Goal: Contribute content: Contribute content

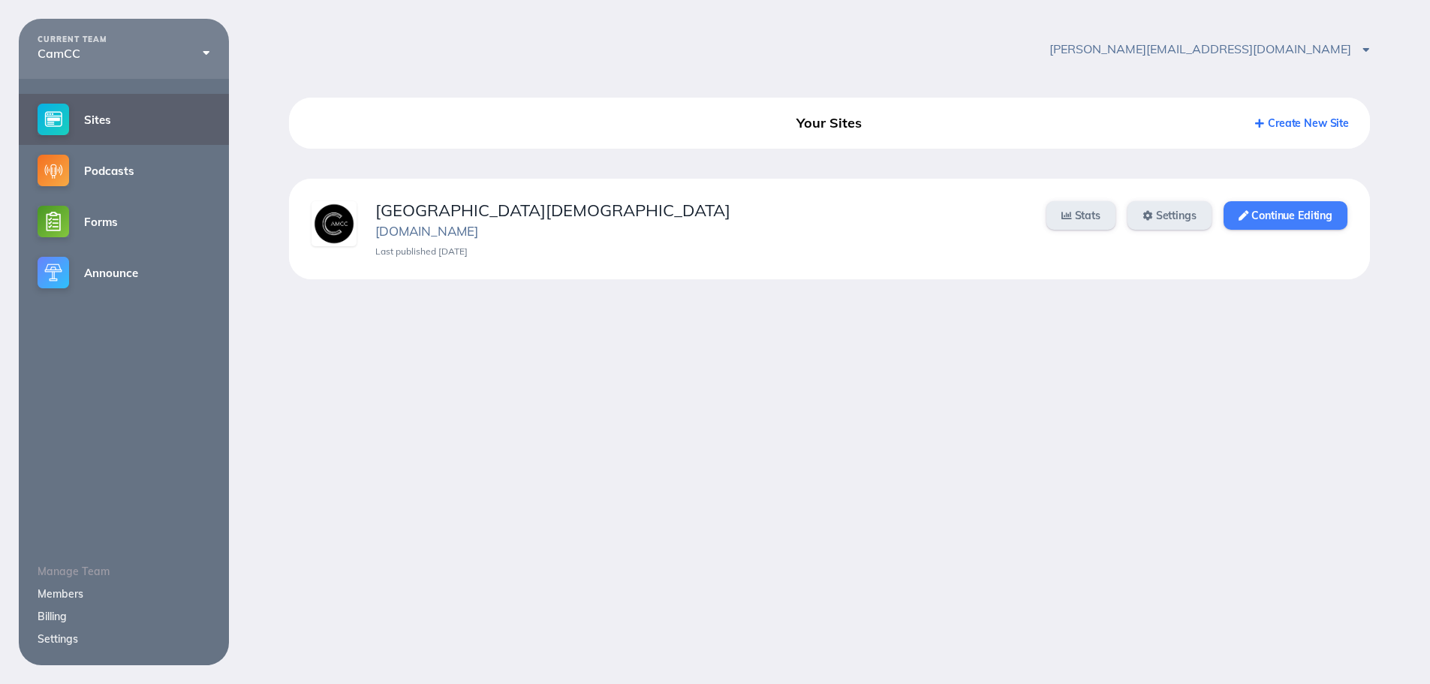
click at [1281, 218] on link "Continue Editing" at bounding box center [1286, 215] width 124 height 29
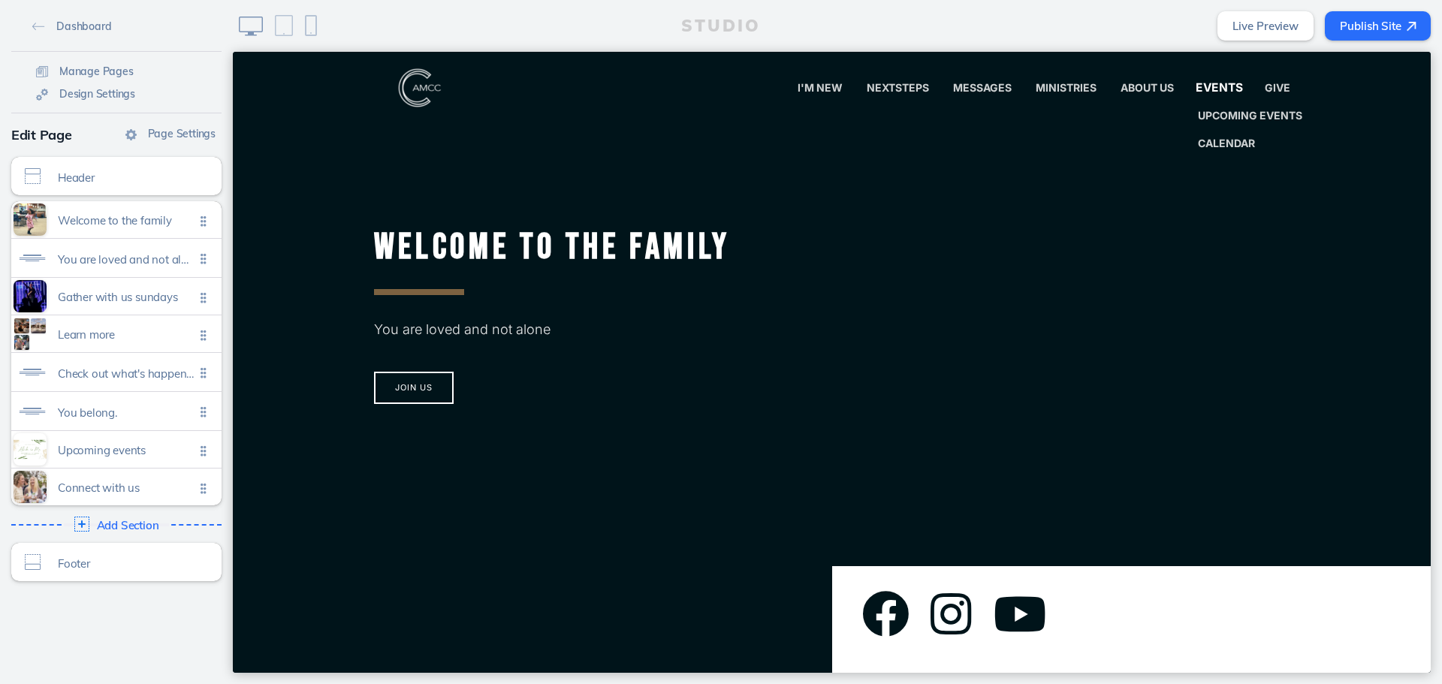
click at [1229, 97] on link "Events" at bounding box center [1219, 88] width 74 height 30
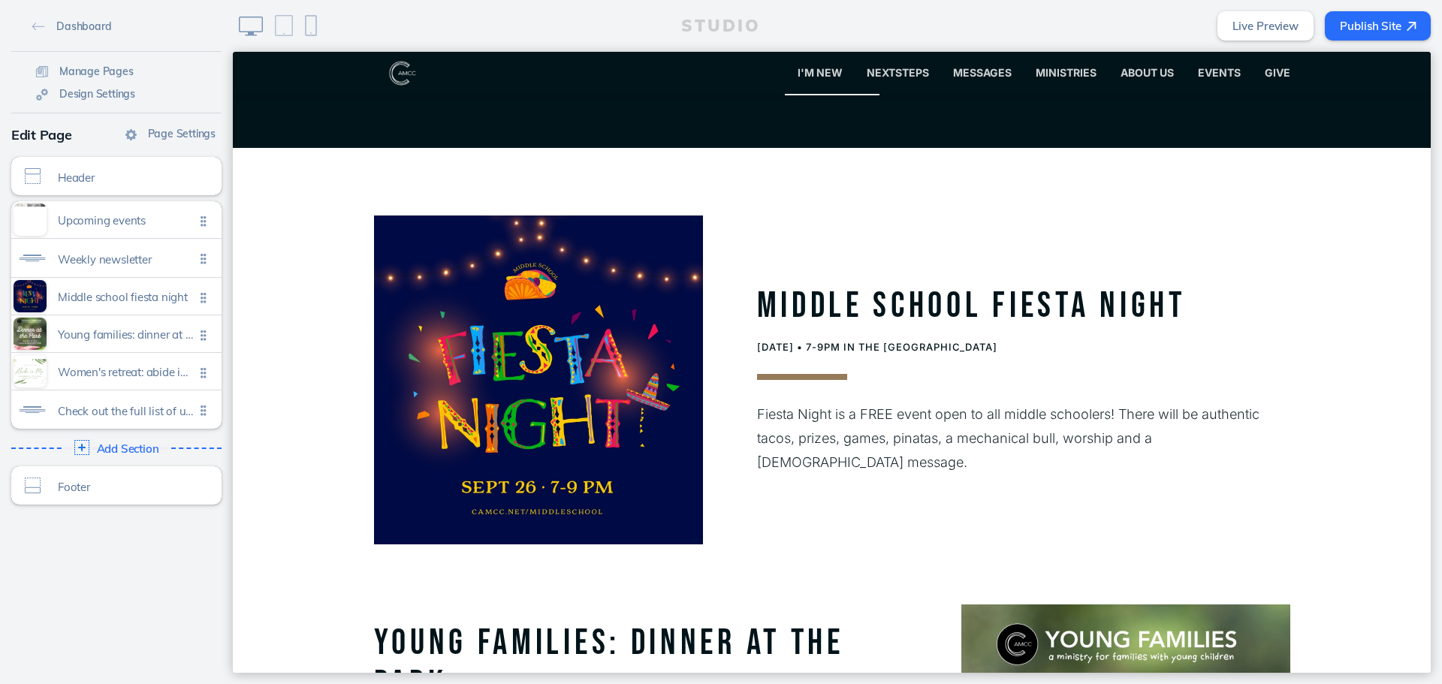
scroll to position [901, 0]
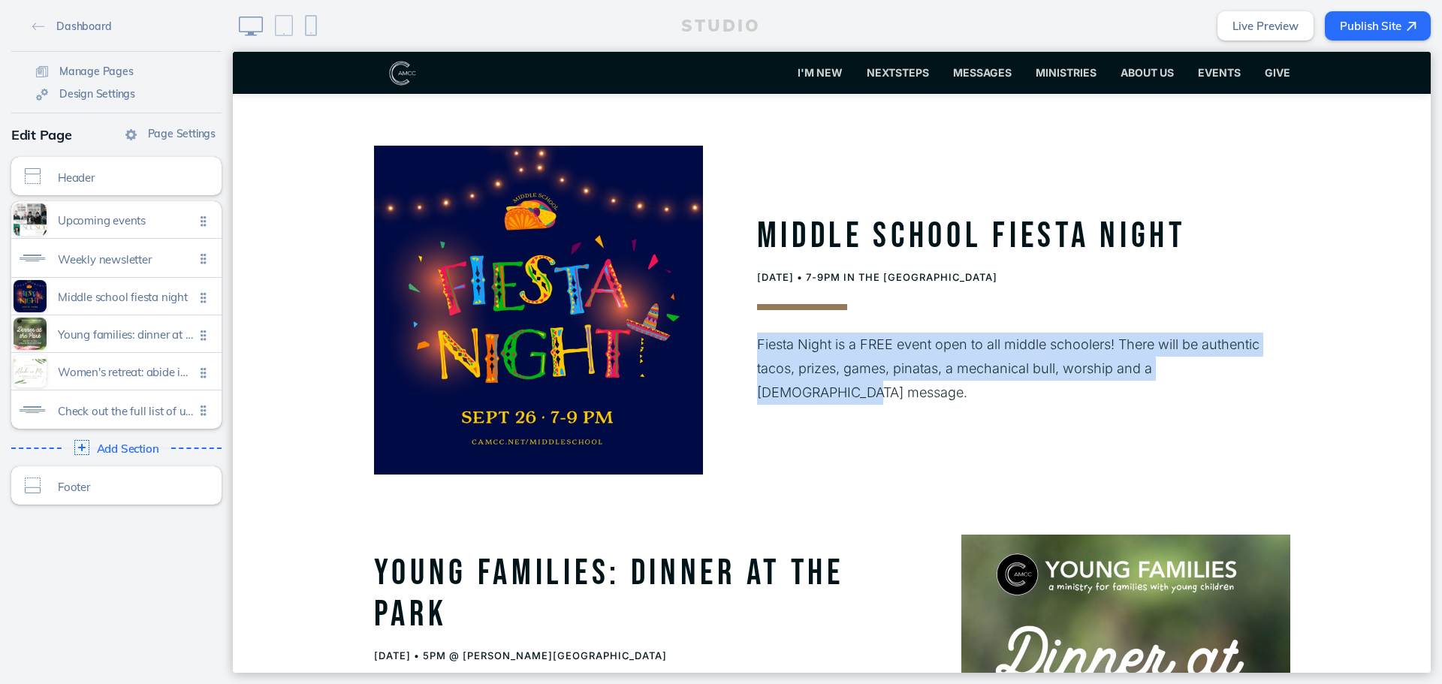
drag, startPoint x: 1014, startPoint y: 366, endPoint x: 750, endPoint y: 339, distance: 265.7
click at [750, 339] on section "Middle School Fiesta Night [DATE] • 7-9pm in the [GEOGRAPHIC_DATA] Fiesta Night…" at bounding box center [832, 310] width 1198 height 464
copy p "Fiesta Night is a FREE event open to all middle schoolers! There will be authen…"
drag, startPoint x: 1167, startPoint y: 321, endPoint x: 1221, endPoint y: 345, distance: 58.9
click at [1168, 321] on div "Middle School Fiesta Night [DATE] • 7-9pm in the [GEOGRAPHIC_DATA] Fiesta Night…" at bounding box center [996, 310] width 587 height 204
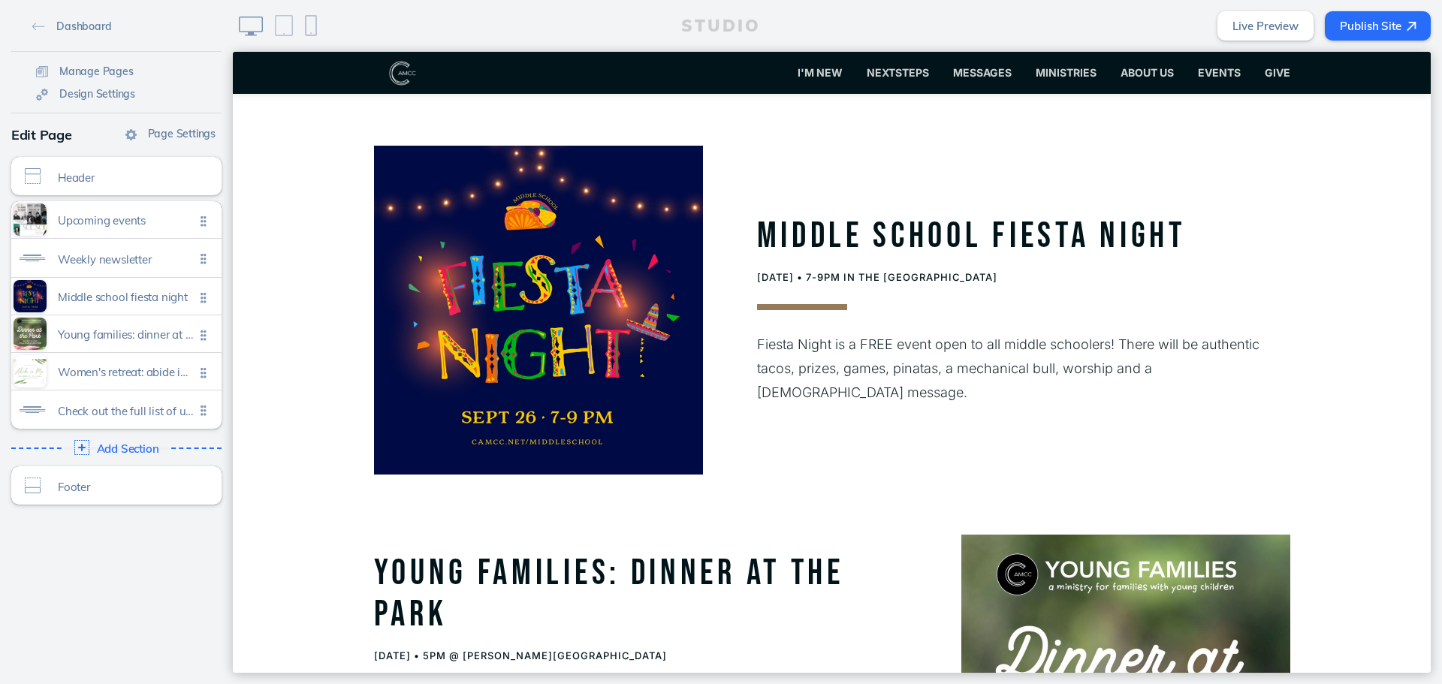
click at [1262, 383] on p "Fiesta Night is a FREE event open to all middle schoolers! There will be authen…" at bounding box center [1023, 369] width 533 height 72
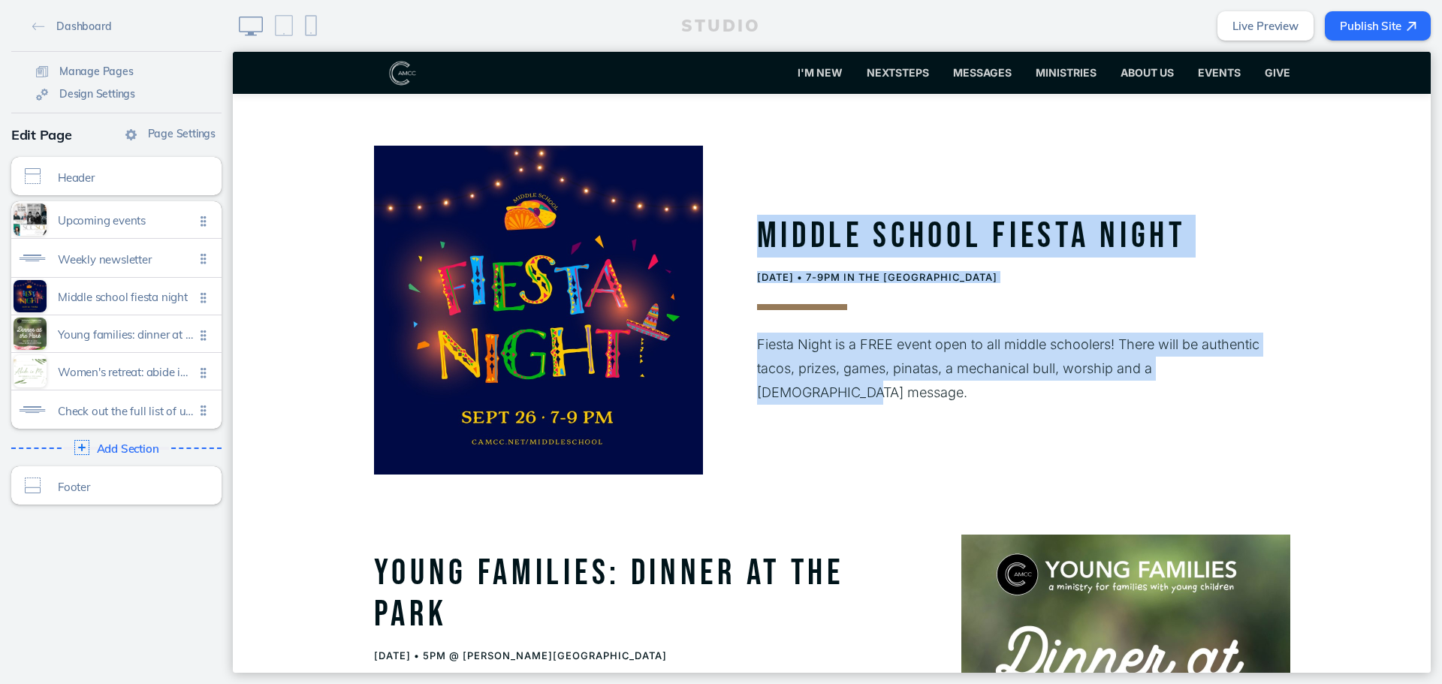
drag, startPoint x: 1255, startPoint y: 382, endPoint x: 758, endPoint y: 246, distance: 516.0
click at [758, 246] on div "Middle School Fiesta Night [DATE] • 7-9pm in the [GEOGRAPHIC_DATA] Fiesta Night…" at bounding box center [996, 310] width 587 height 204
copy div "Middle School Fiesta Night [DATE] • 7-9pm in the [GEOGRAPHIC_DATA] Fiesta Night…"
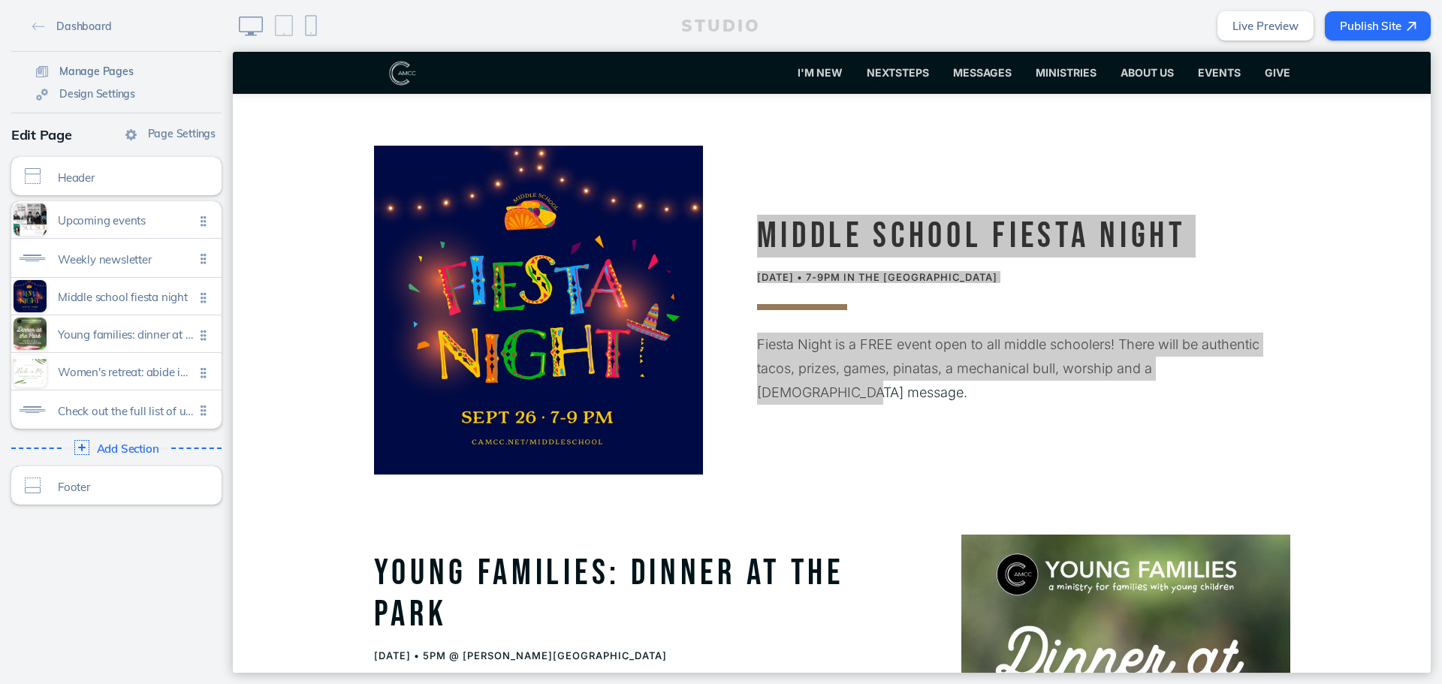
click at [95, 66] on span "Manage Pages" at bounding box center [96, 72] width 74 height 14
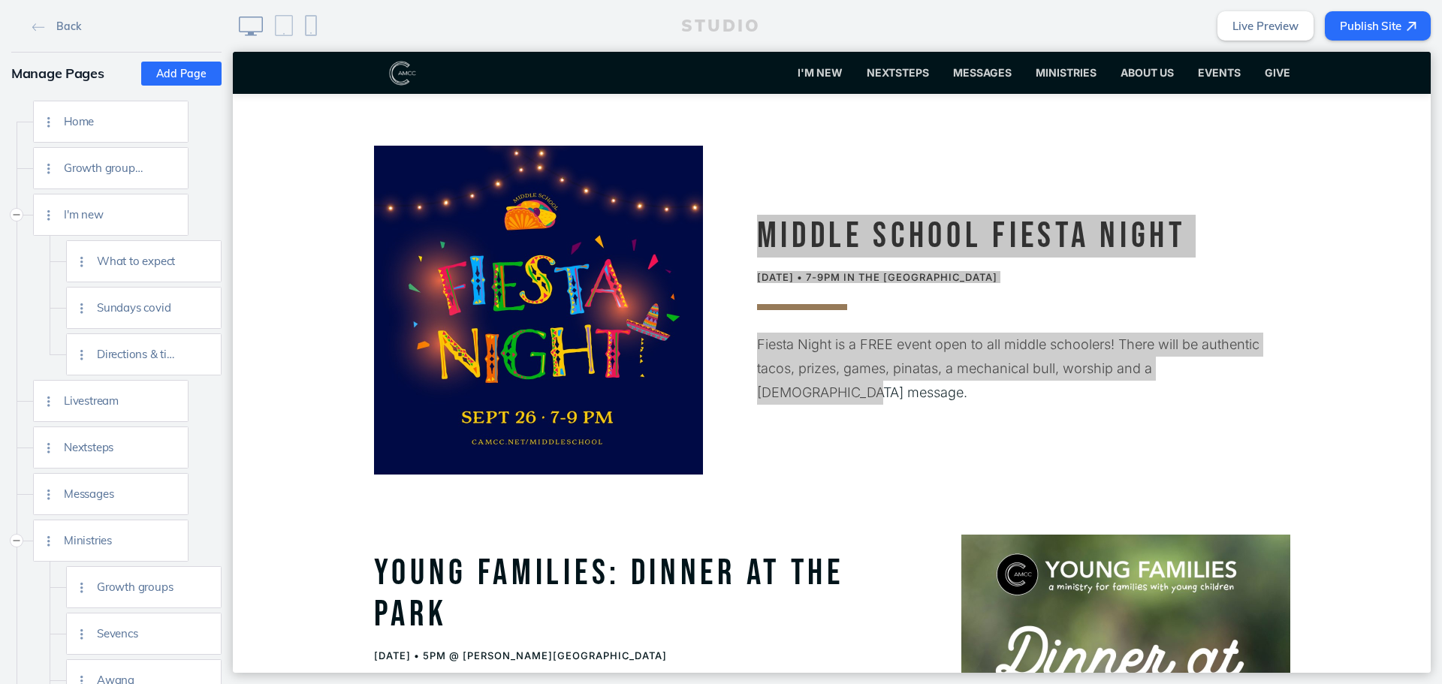
click at [168, 74] on button "Add Page" at bounding box center [181, 74] width 80 height 24
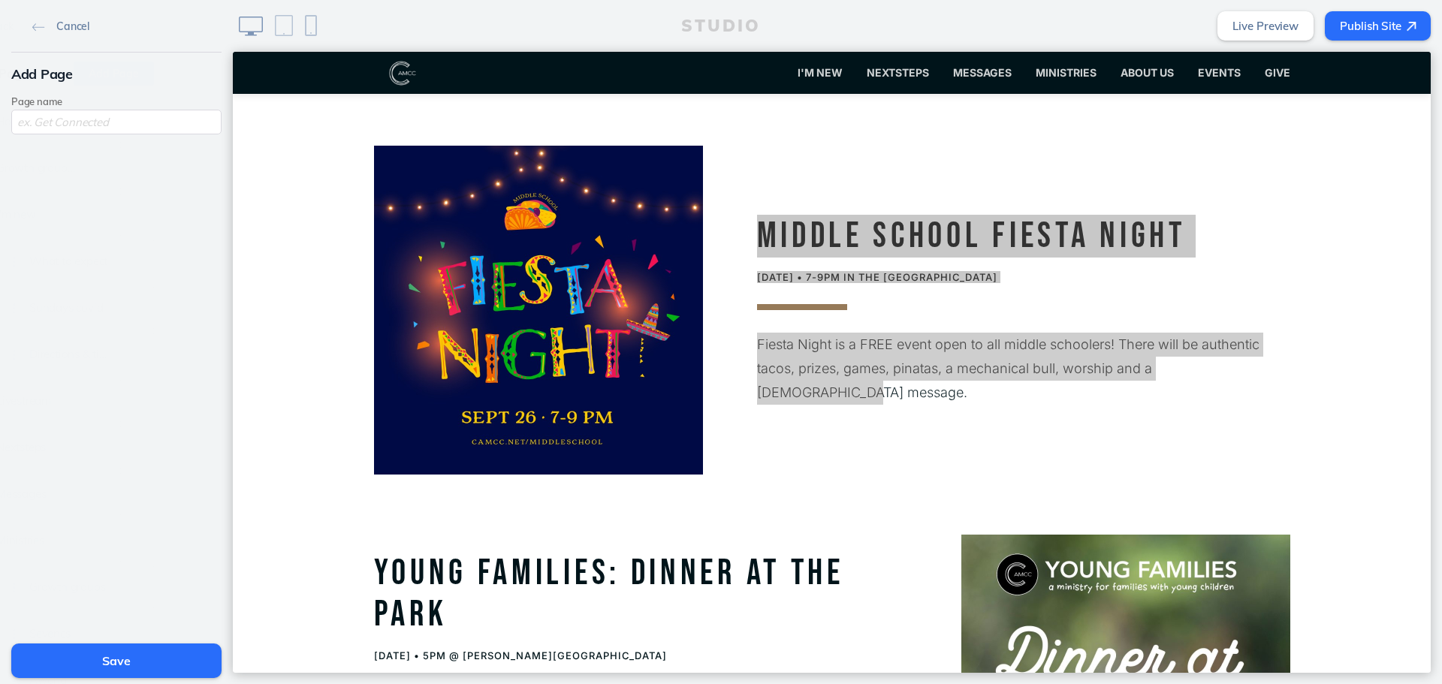
click at [127, 128] on input "text" at bounding box center [116, 122] width 210 height 25
type input "fiesta"
click at [92, 656] on button "Save" at bounding box center [116, 660] width 210 height 35
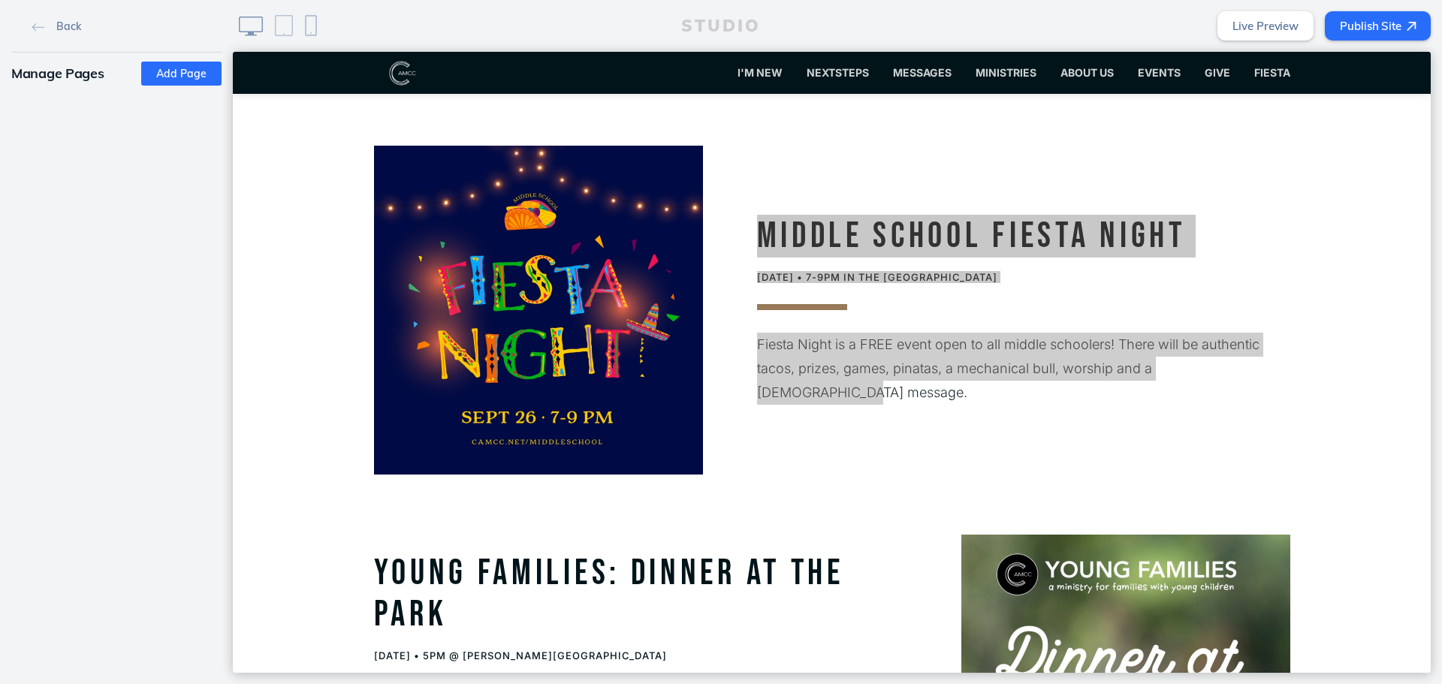
scroll to position [3420, 0]
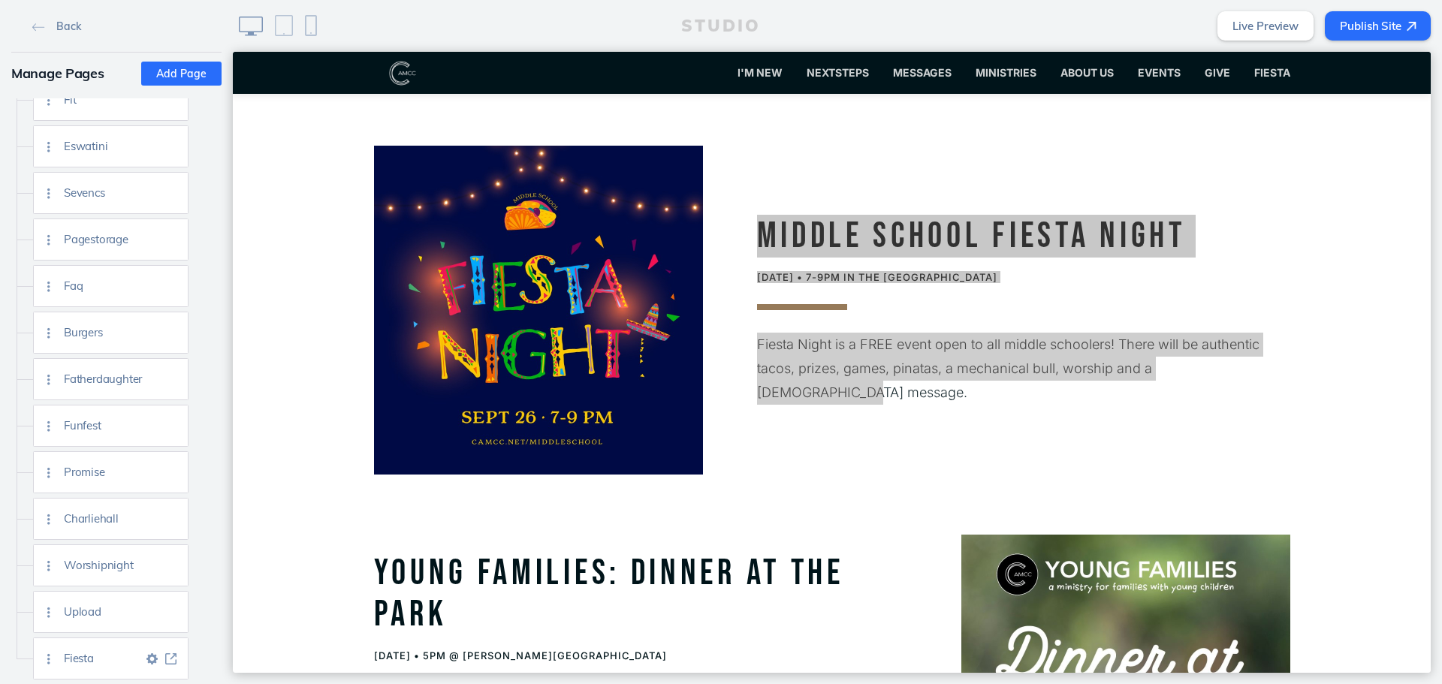
click at [149, 657] on img at bounding box center [151, 658] width 11 height 11
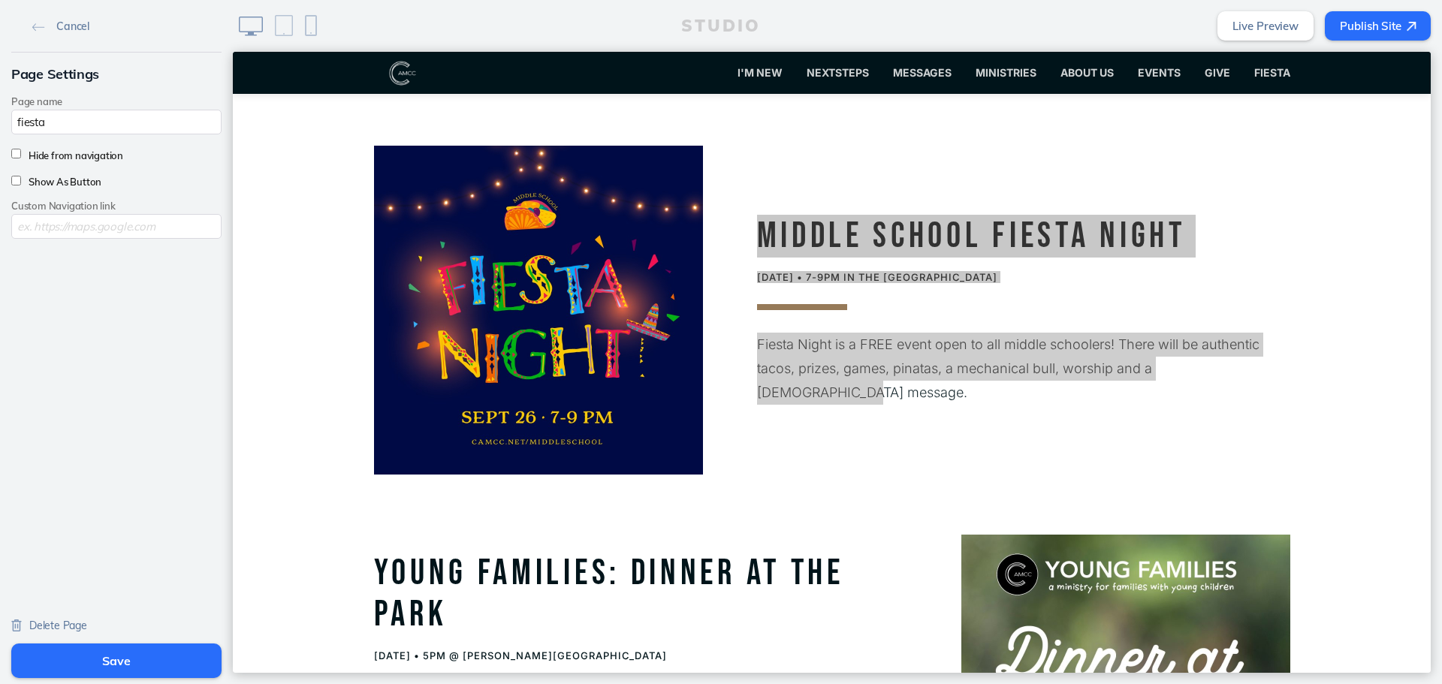
click at [80, 158] on label "Hide from navigation" at bounding box center [72, 155] width 102 height 12
click at [21, 158] on input "Hide from navigation" at bounding box center [16, 154] width 10 height 10
checkbox input "true"
click at [101, 660] on button "Save" at bounding box center [116, 660] width 210 height 35
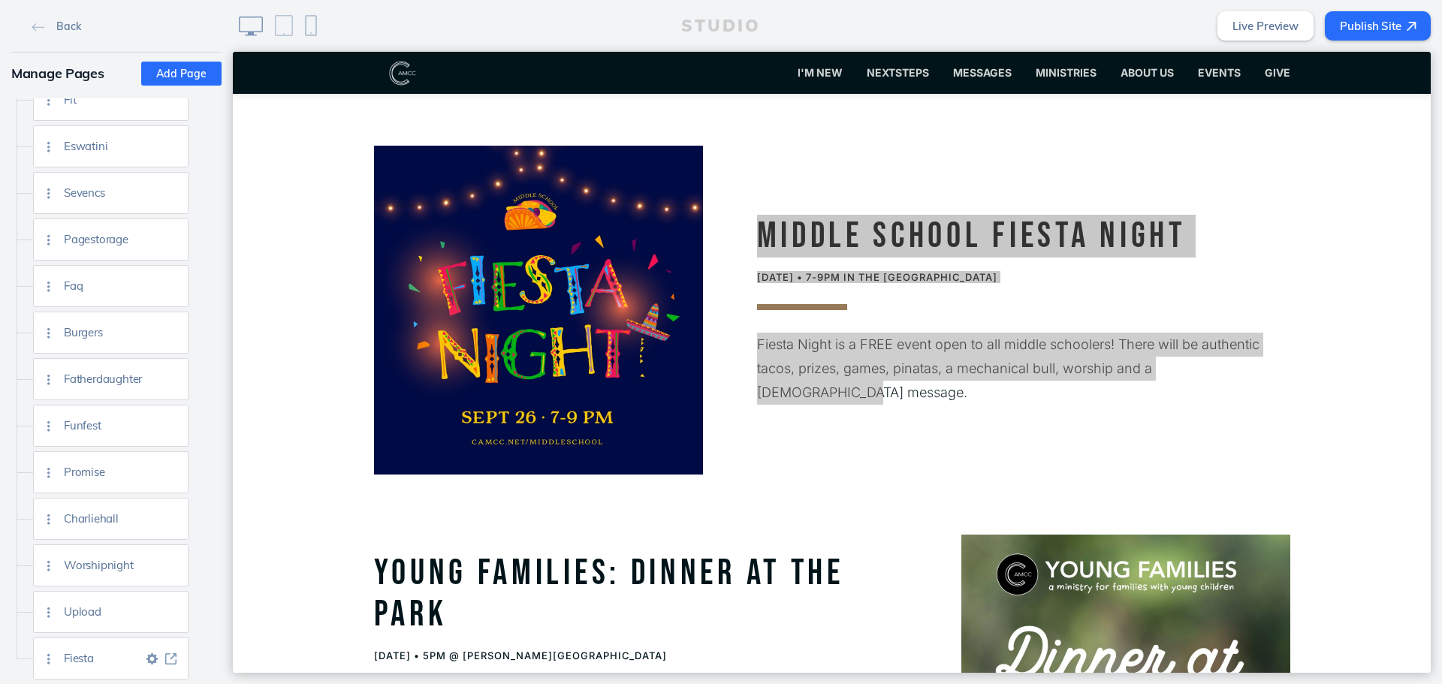
click at [149, 659] on img at bounding box center [151, 658] width 11 height 11
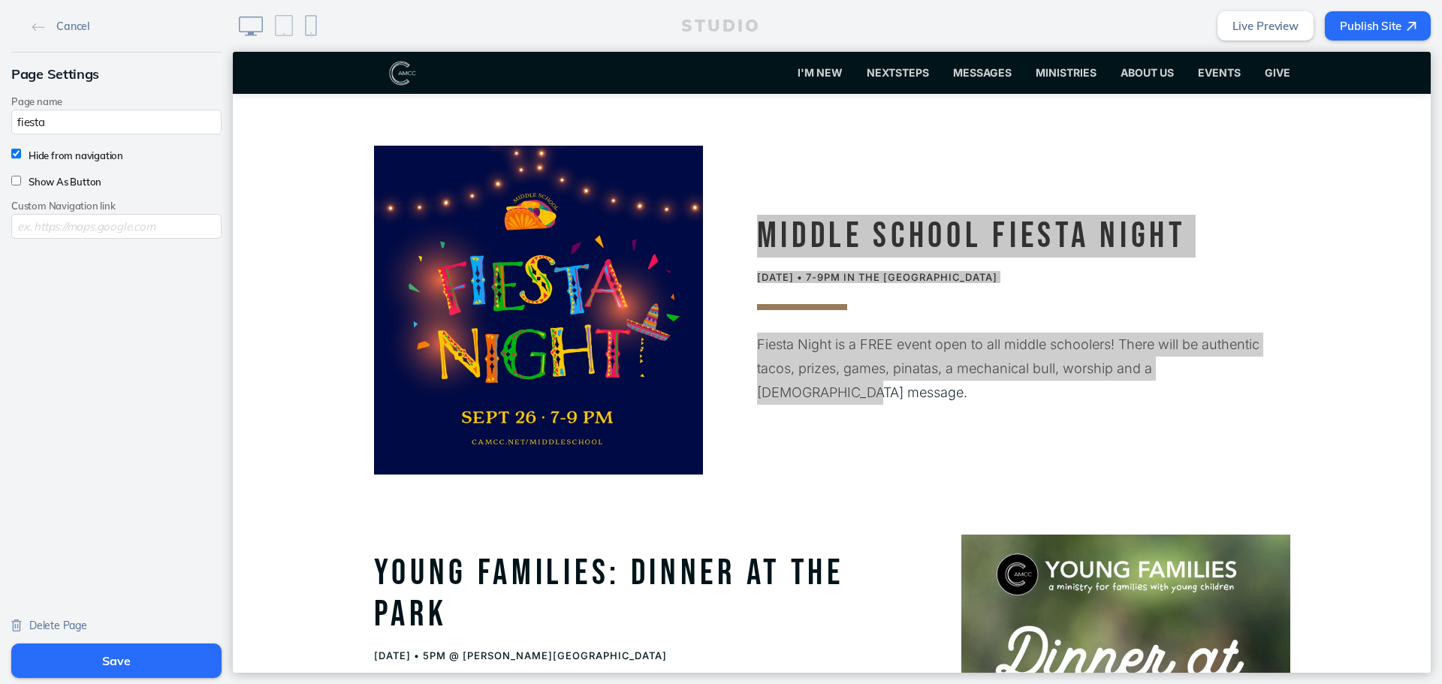
click at [158, 664] on button "Save" at bounding box center [116, 660] width 210 height 35
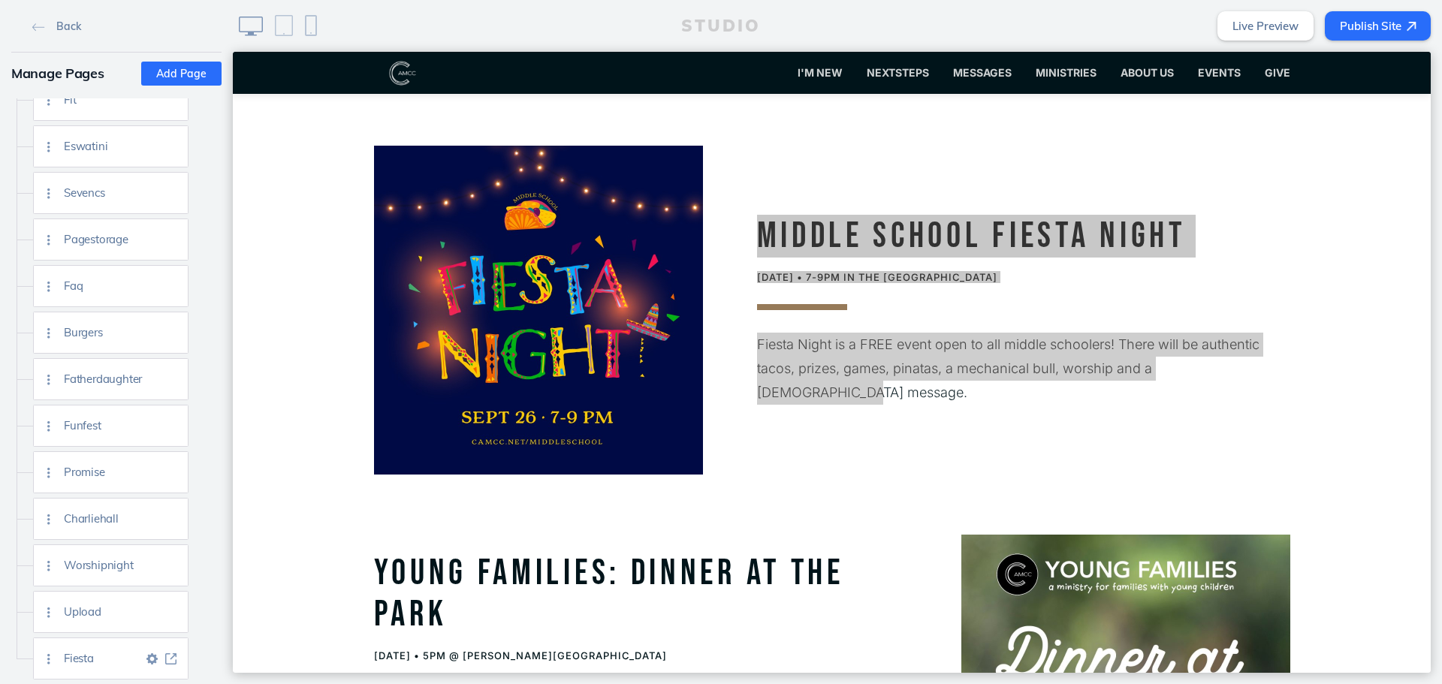
click at [169, 654] on img at bounding box center [170, 658] width 11 height 11
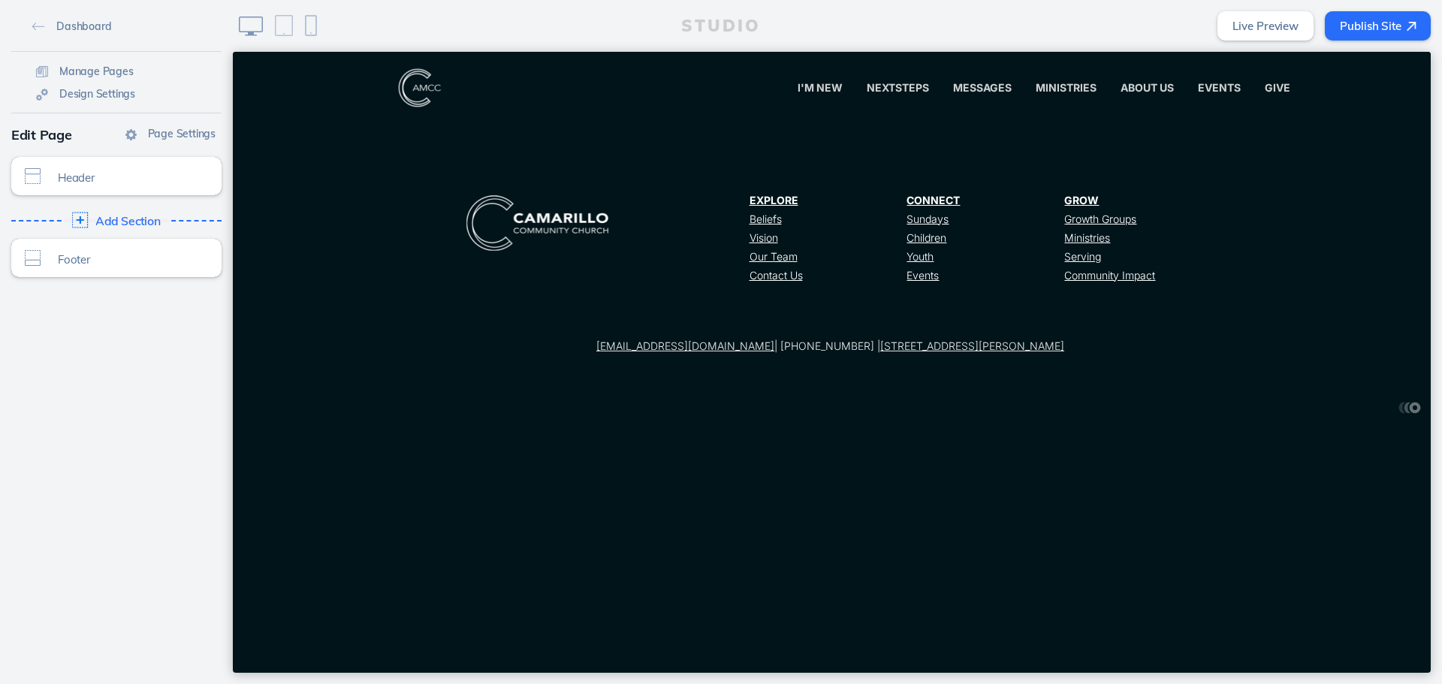
click at [104, 225] on span "Add Section" at bounding box center [127, 222] width 65 height 14
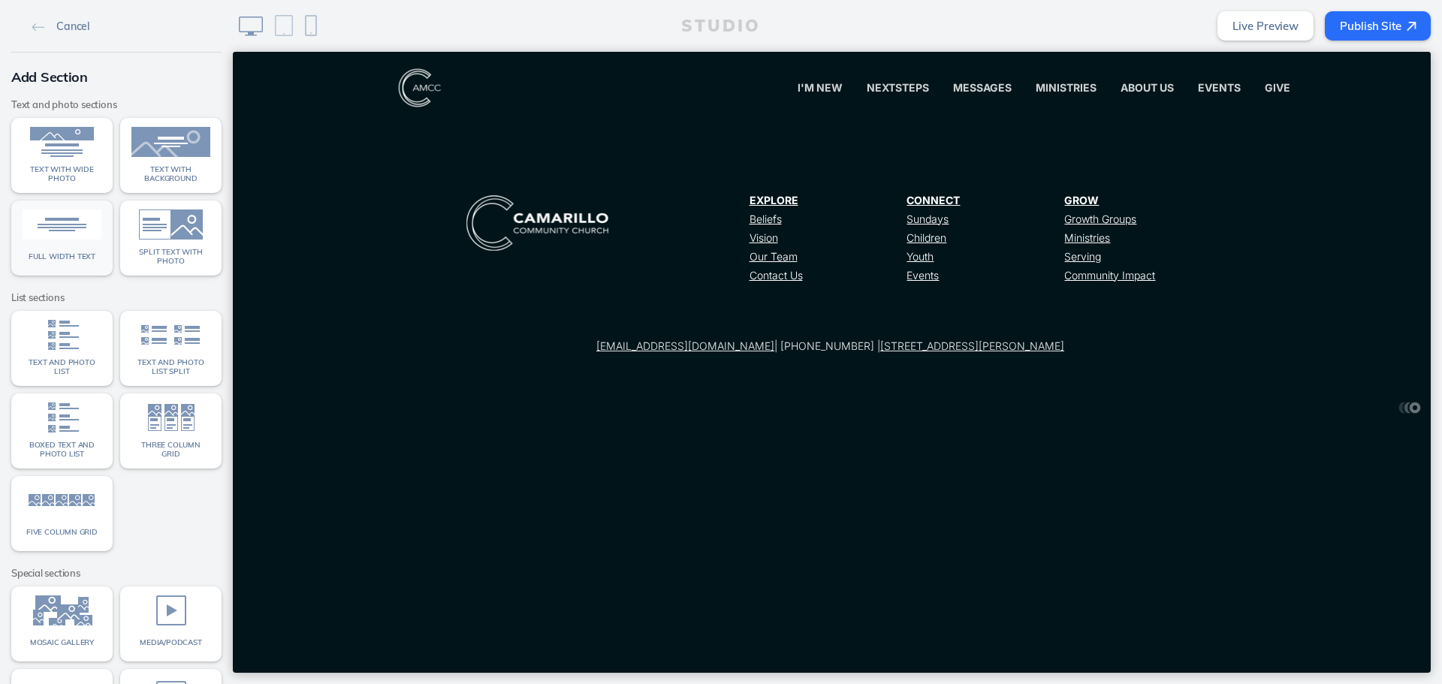
click at [62, 242] on link "Full width text" at bounding box center [61, 237] width 101 height 75
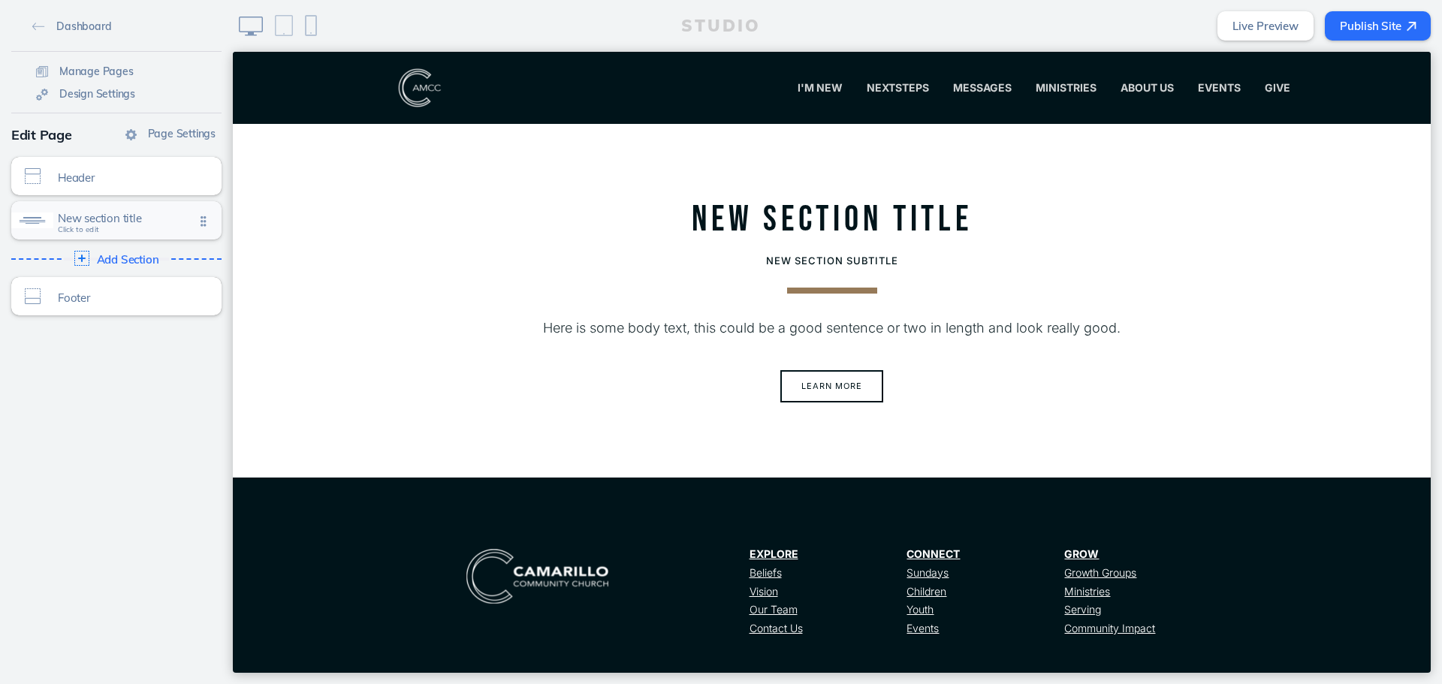
click at [154, 219] on span "New section title" at bounding box center [126, 218] width 137 height 13
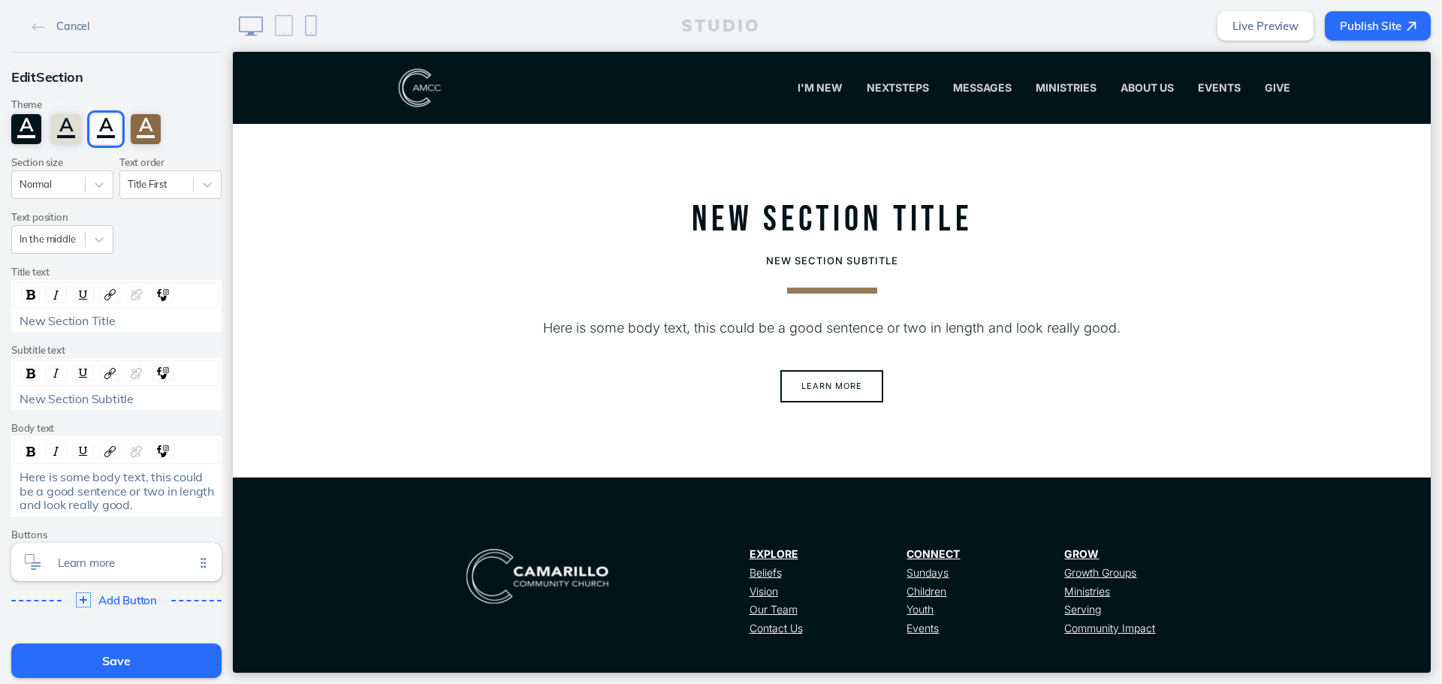
scroll to position [125, 0]
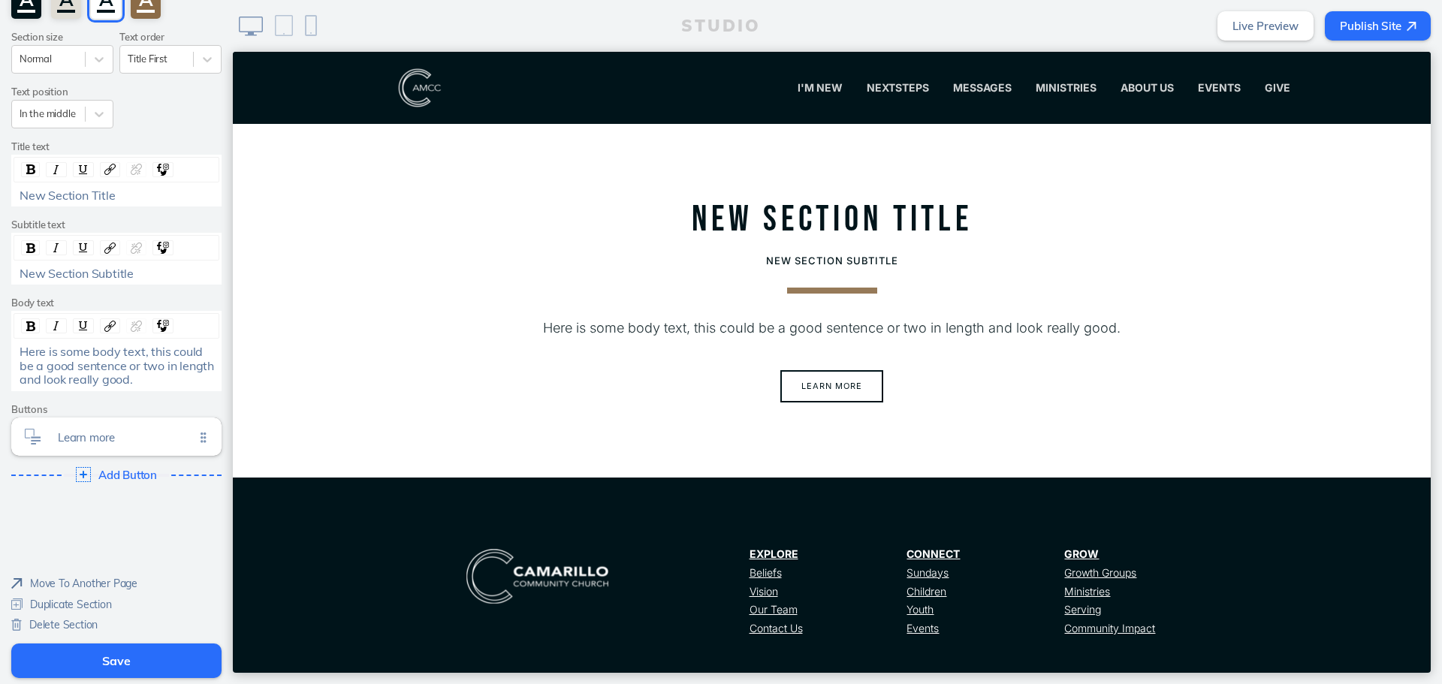
click at [67, 625] on span "Delete Section" at bounding box center [63, 625] width 68 height 14
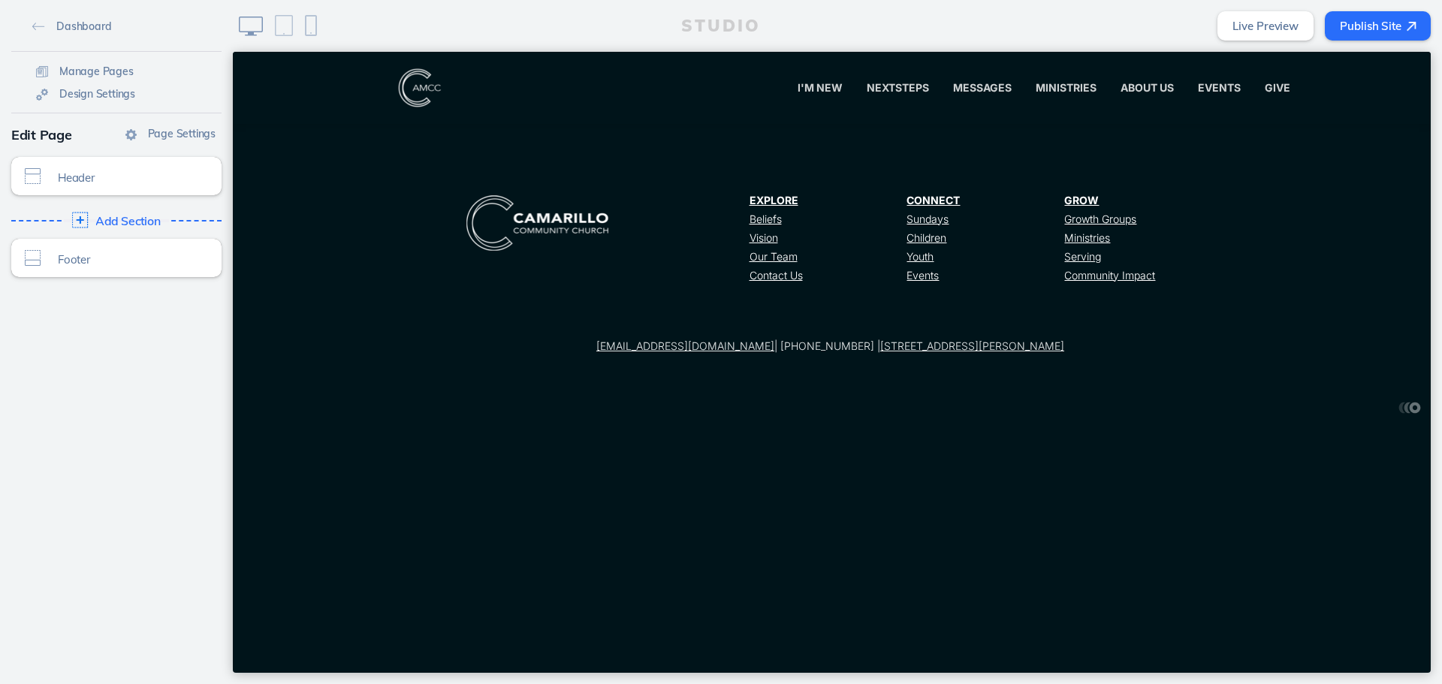
click at [108, 218] on span "Add Section" at bounding box center [127, 222] width 65 height 14
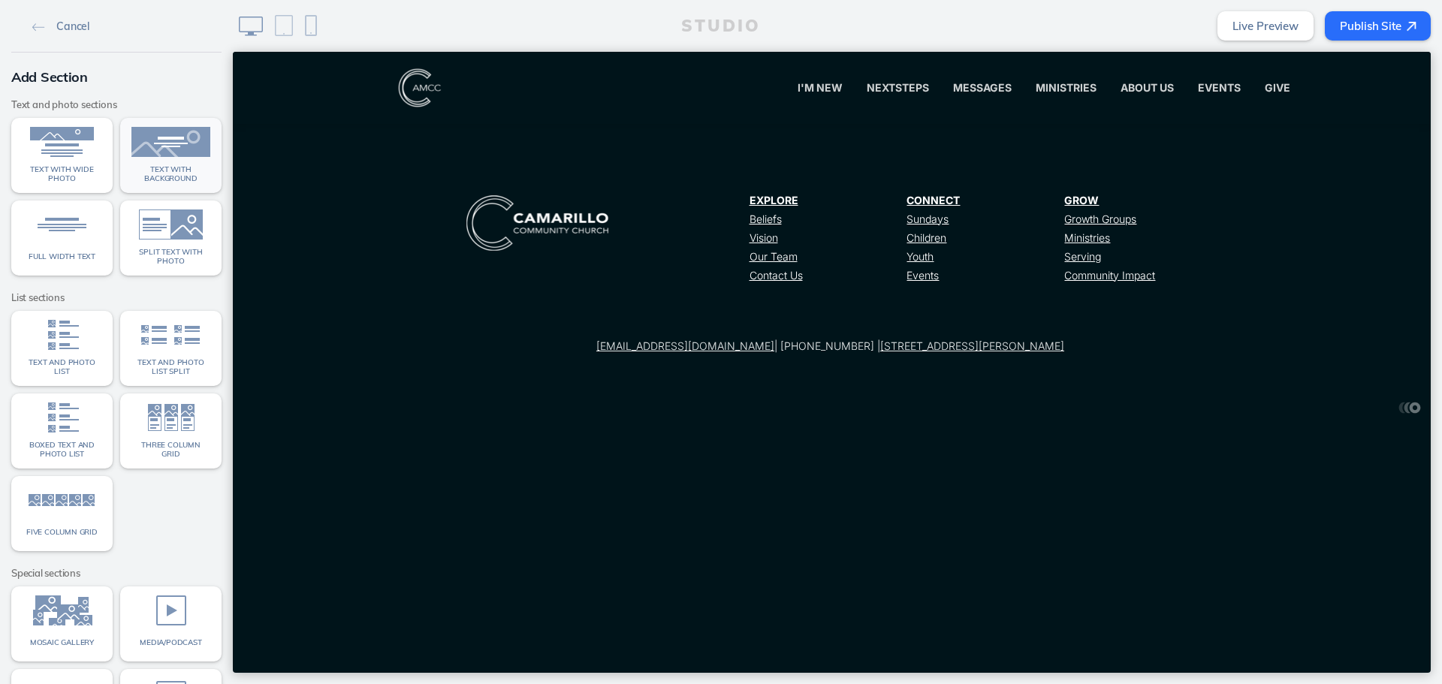
click at [158, 147] on img at bounding box center [170, 142] width 79 height 30
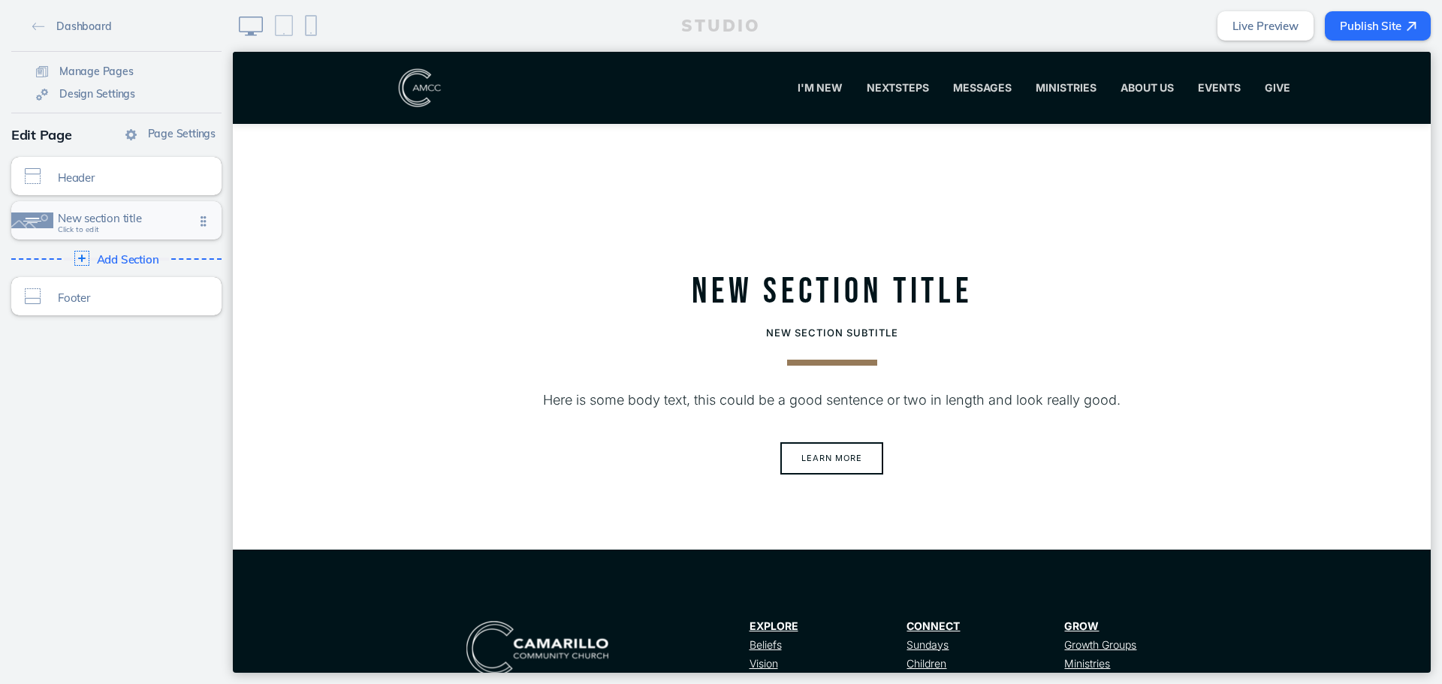
click at [90, 225] on span "Click to edit" at bounding box center [78, 229] width 41 height 9
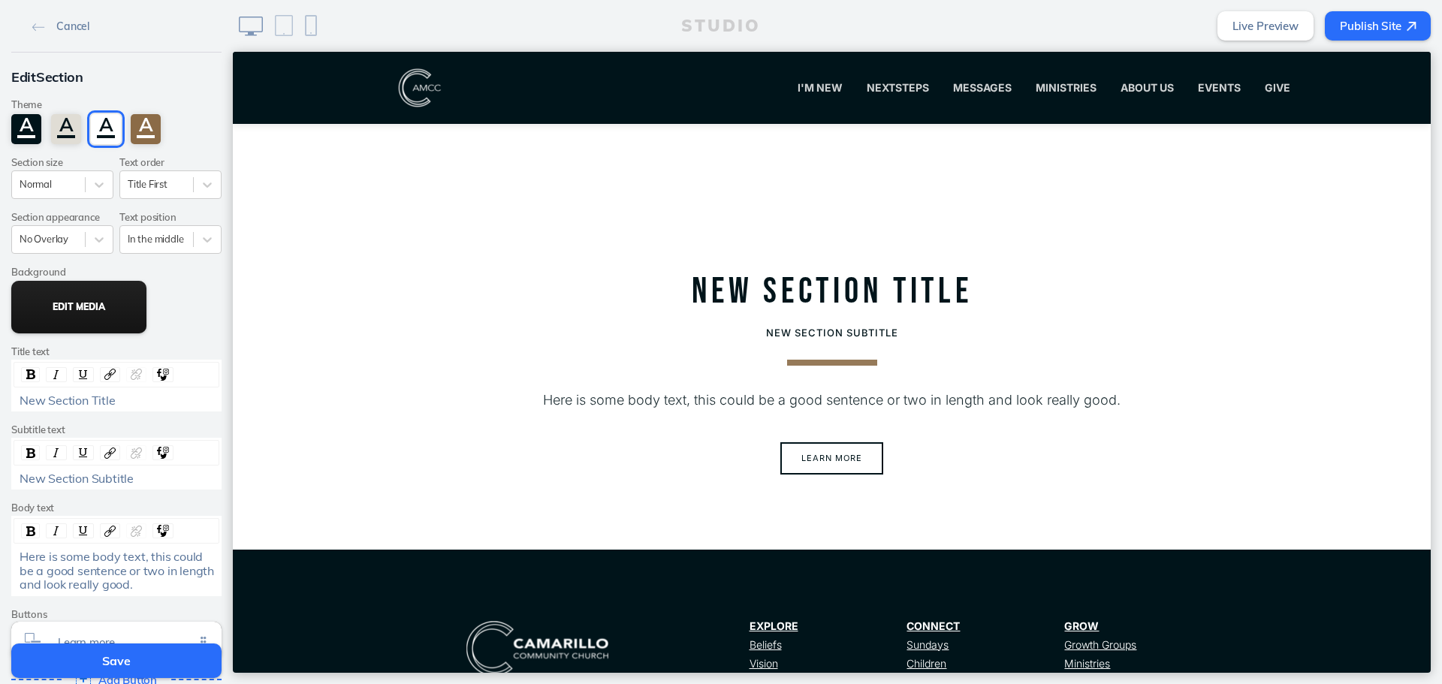
click at [60, 318] on button "Edit Media" at bounding box center [78, 307] width 135 height 53
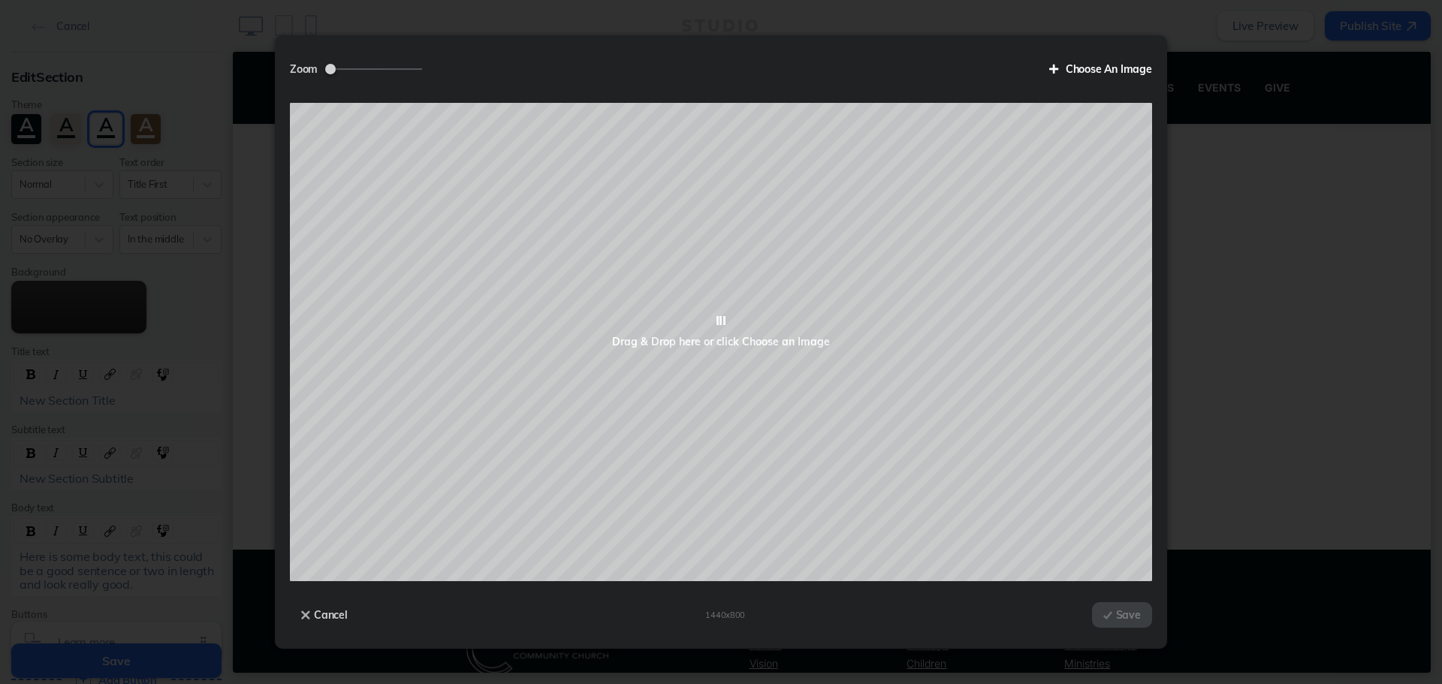
click at [1117, 78] on label "Choose An Image" at bounding box center [1095, 69] width 114 height 26
click at [0, 0] on input "Choose An Image" at bounding box center [0, 0] width 0 height 0
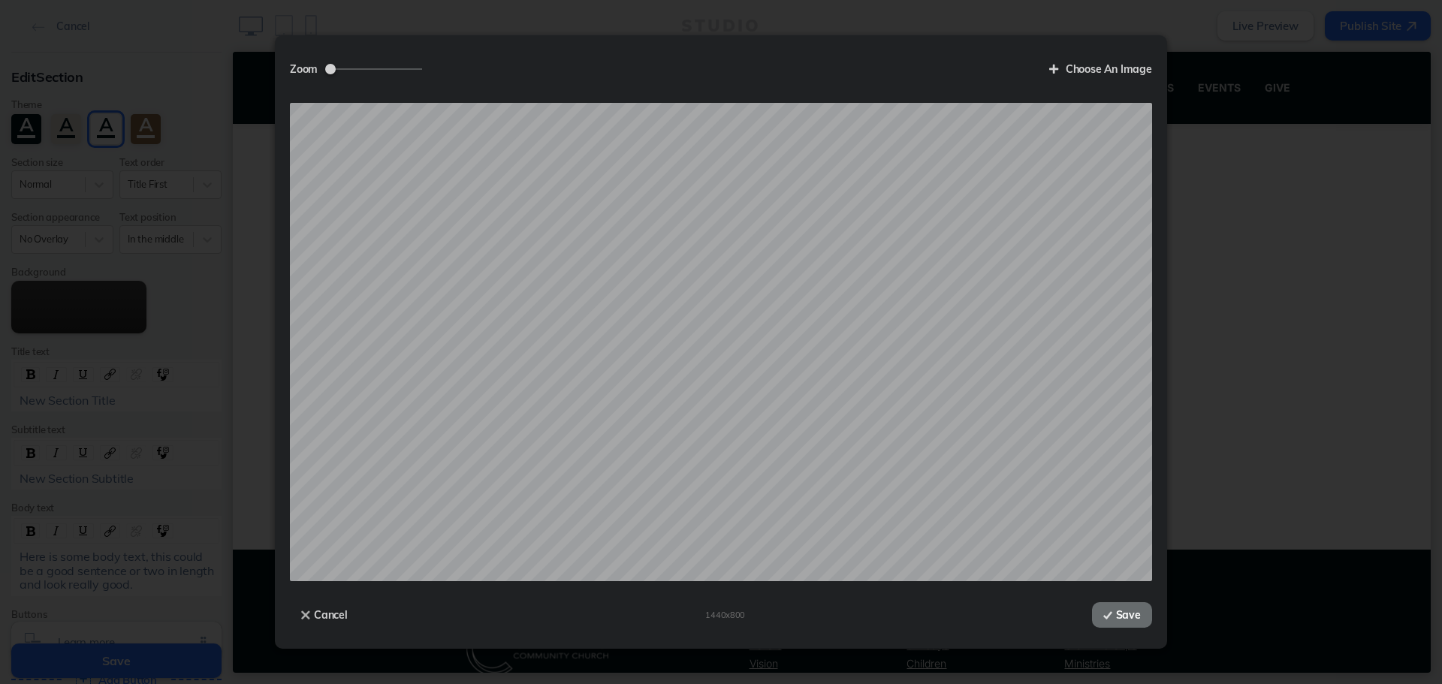
drag, startPoint x: 1113, startPoint y: 607, endPoint x: 862, endPoint y: 559, distance: 255.2
click at [1113, 607] on button "Save" at bounding box center [1122, 615] width 60 height 26
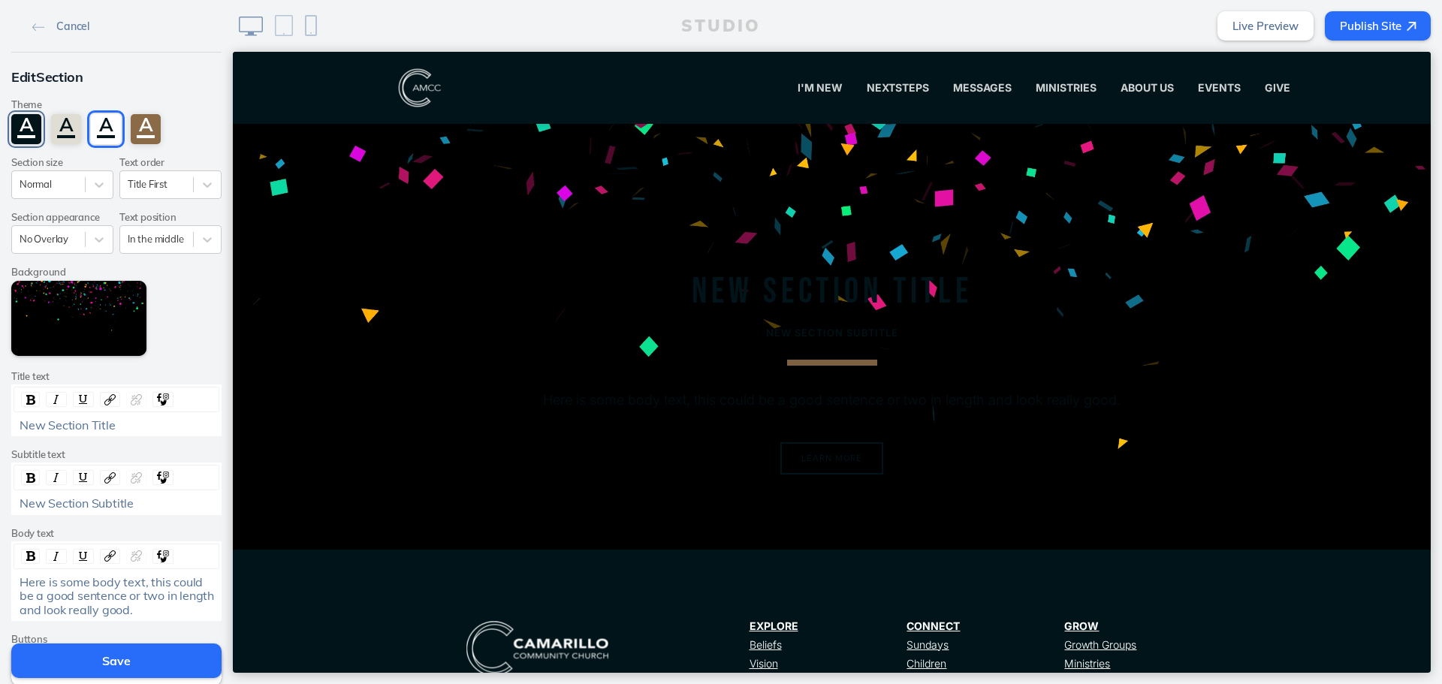
click at [22, 133] on div "A" at bounding box center [26, 129] width 30 height 30
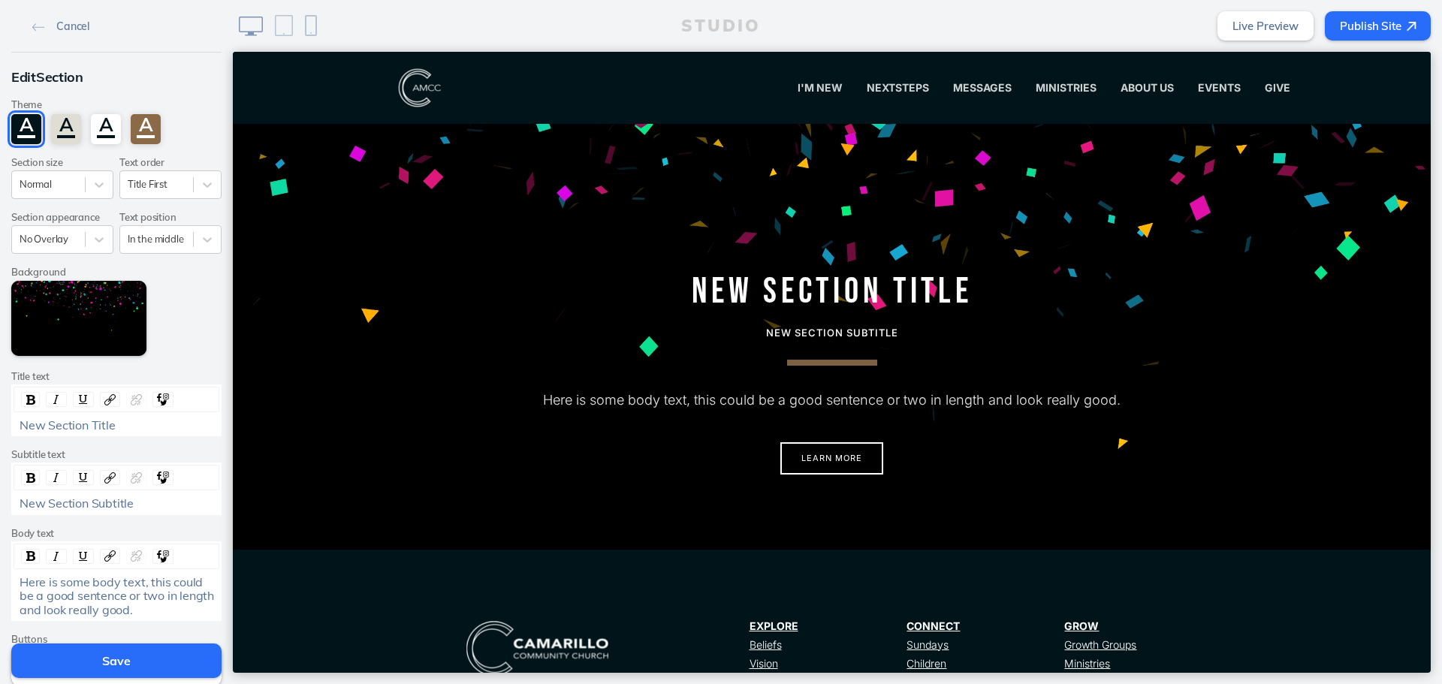
click at [119, 582] on span "Here is some body text, this could be a good sentence or two in length and look…" at bounding box center [118, 595] width 197 height 43
paste div "rdw-editor"
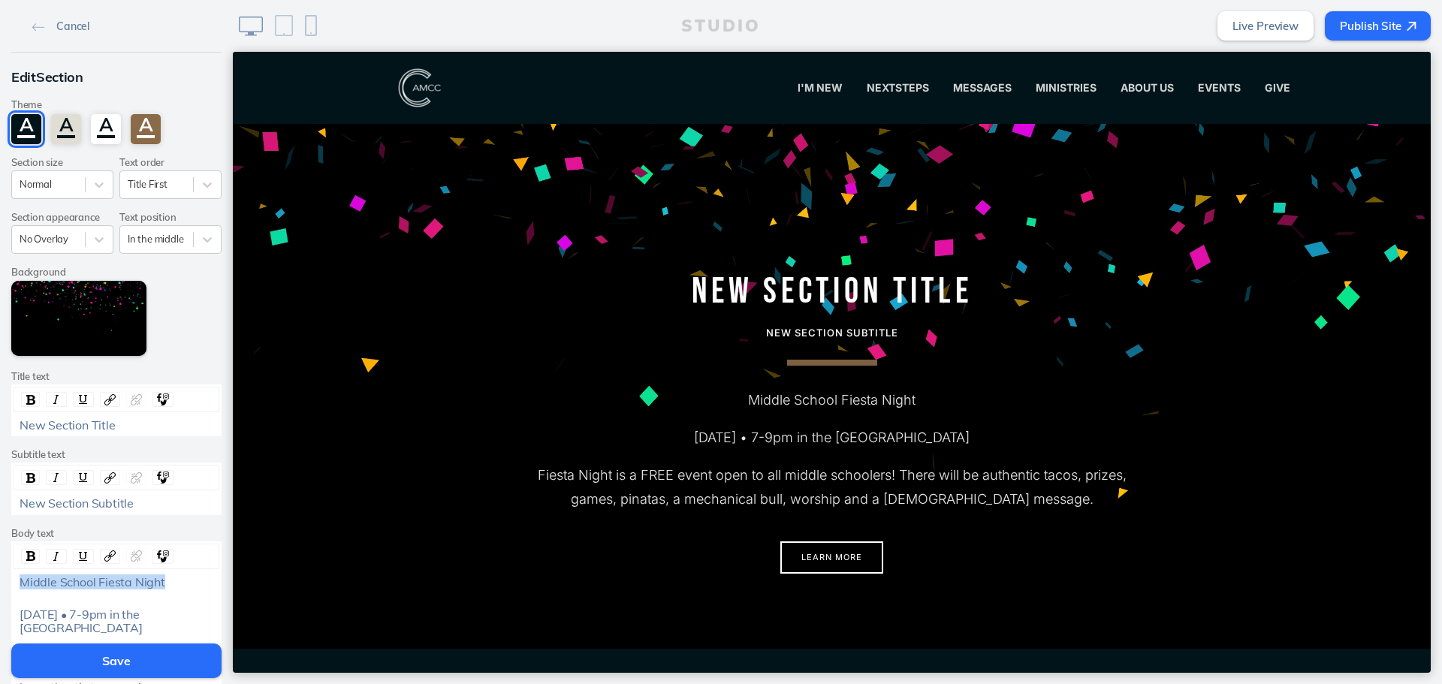
drag, startPoint x: 167, startPoint y: 585, endPoint x: -42, endPoint y: 574, distance: 209.0
click at [0, 574] on html "Cancel Edit Section Theme A A A A Section size Normal Text order Title First Se…" at bounding box center [721, 342] width 1442 height 684
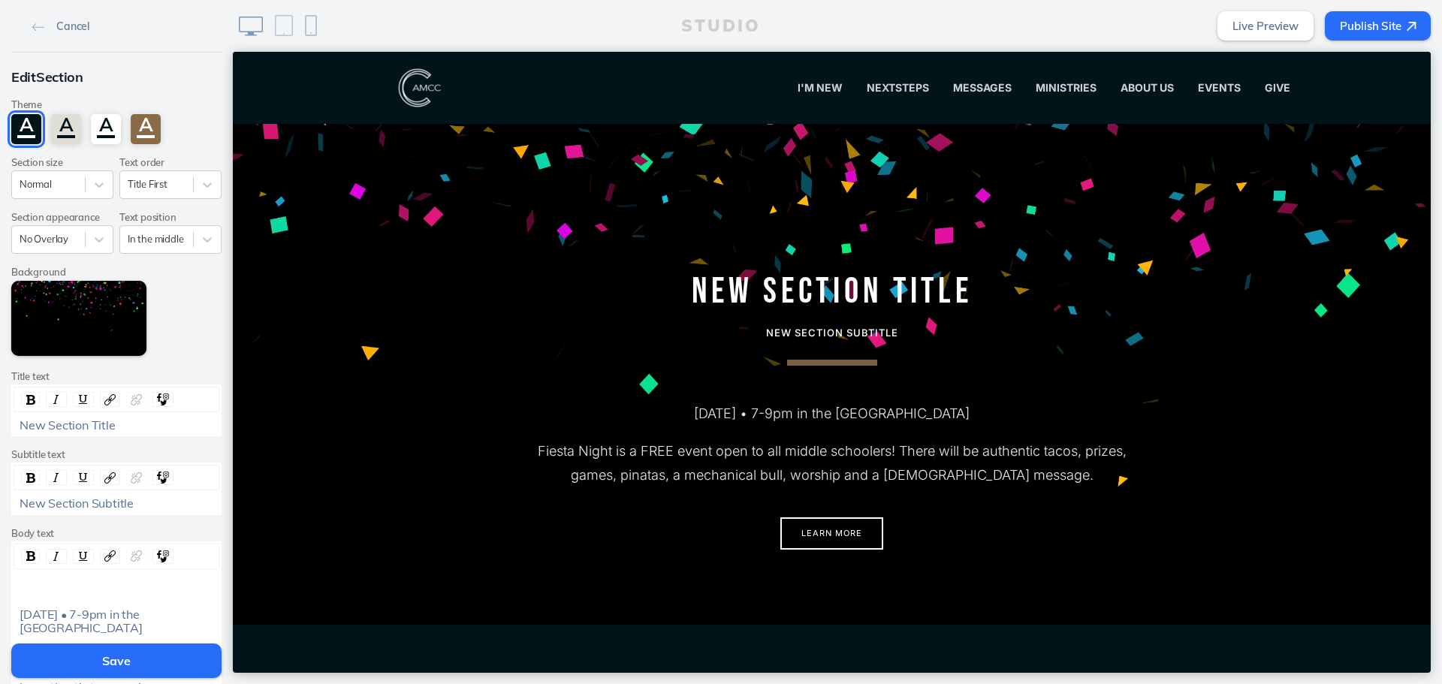
click at [179, 424] on div "New Section Title" at bounding box center [117, 425] width 194 height 14
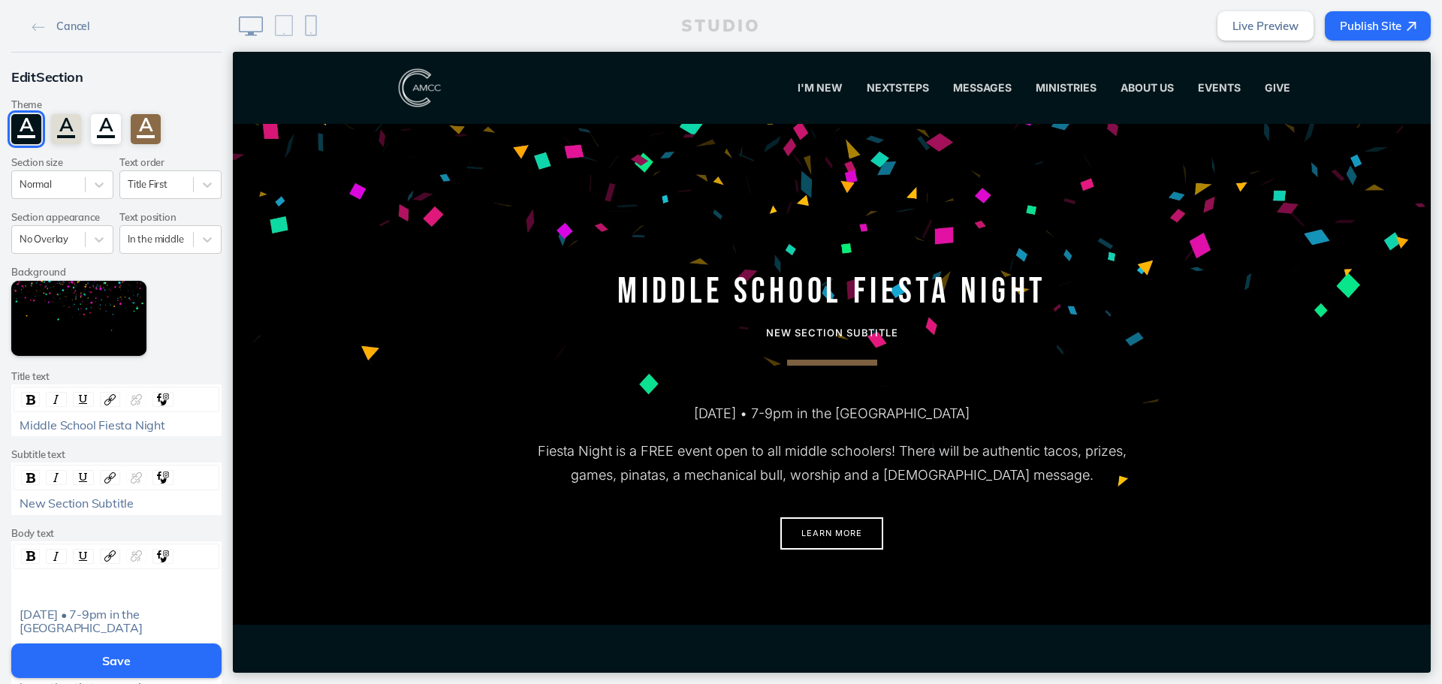
drag, startPoint x: 115, startPoint y: 631, endPoint x: 12, endPoint y: 614, distance: 104.3
click at [14, 614] on div "Friday, Sept 26 • 7-9pm in the Activity Center" at bounding box center [116, 621] width 205 height 28
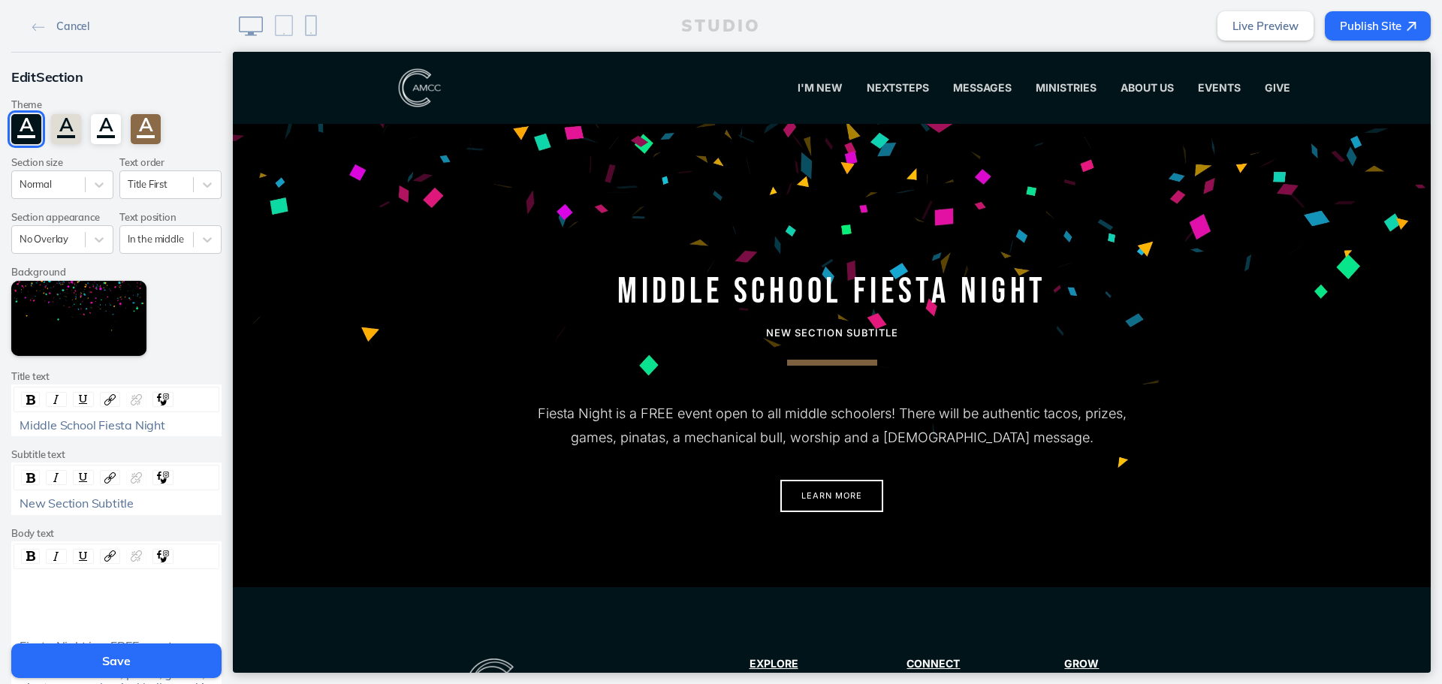
click at [115, 505] on span "New Section Subtitle" at bounding box center [77, 503] width 114 height 15
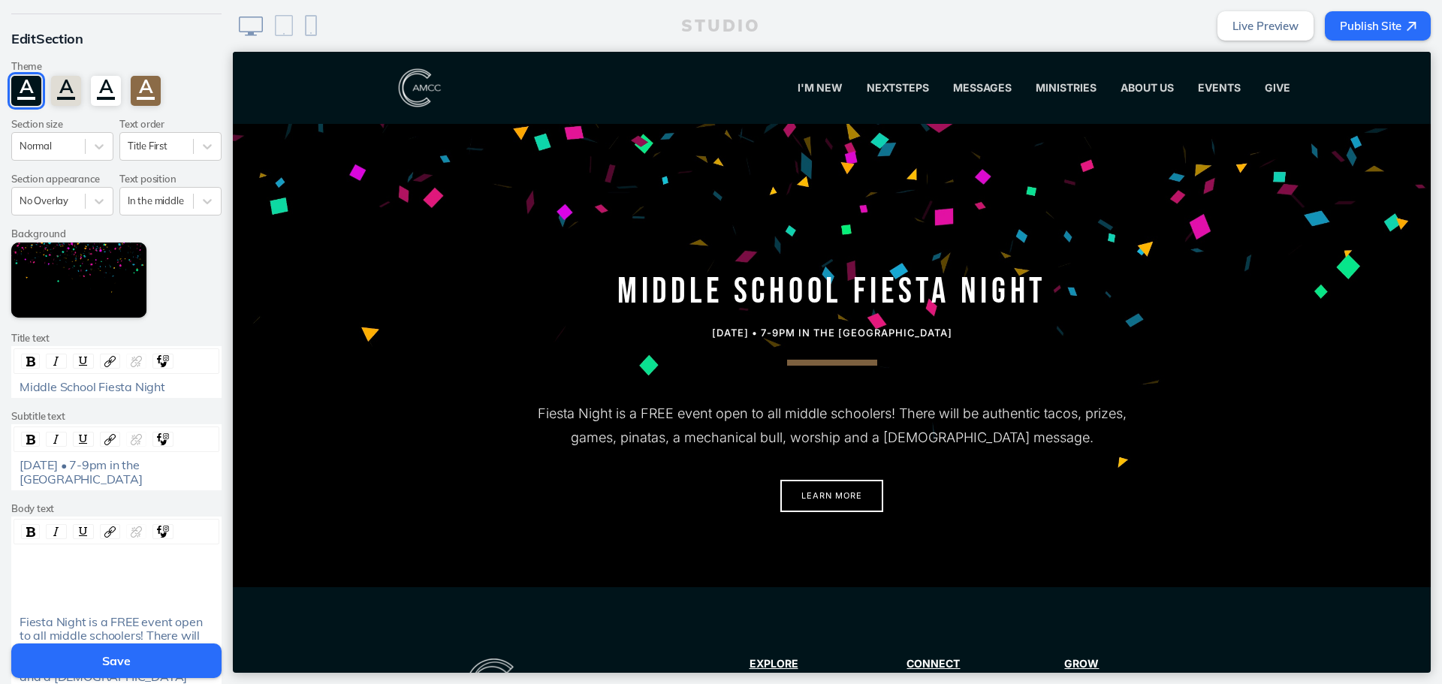
scroll to position [75, 0]
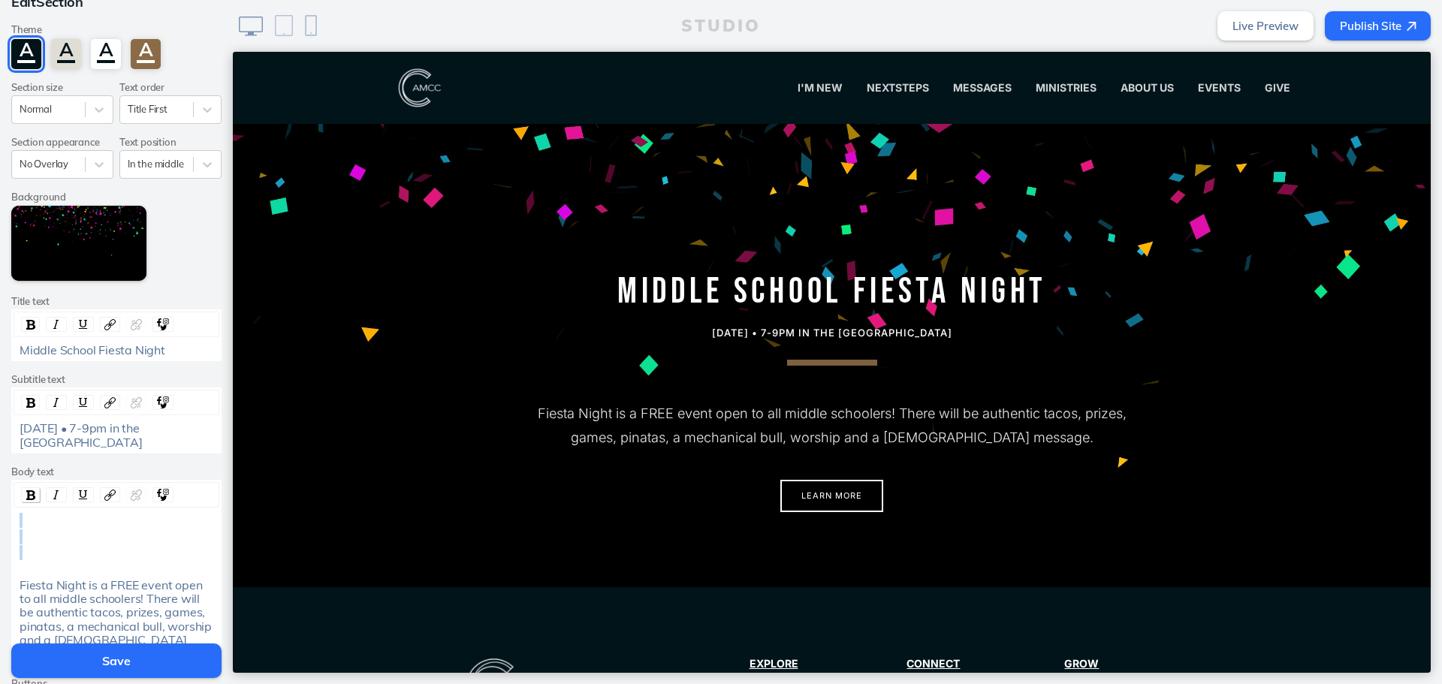
drag, startPoint x: 50, startPoint y: 569, endPoint x: 29, endPoint y: 496, distance: 75.6
click at [29, 496] on div "Fiesta Night is a FREE event open to all middle schoolers! There will be authen…" at bounding box center [116, 572] width 210 height 185
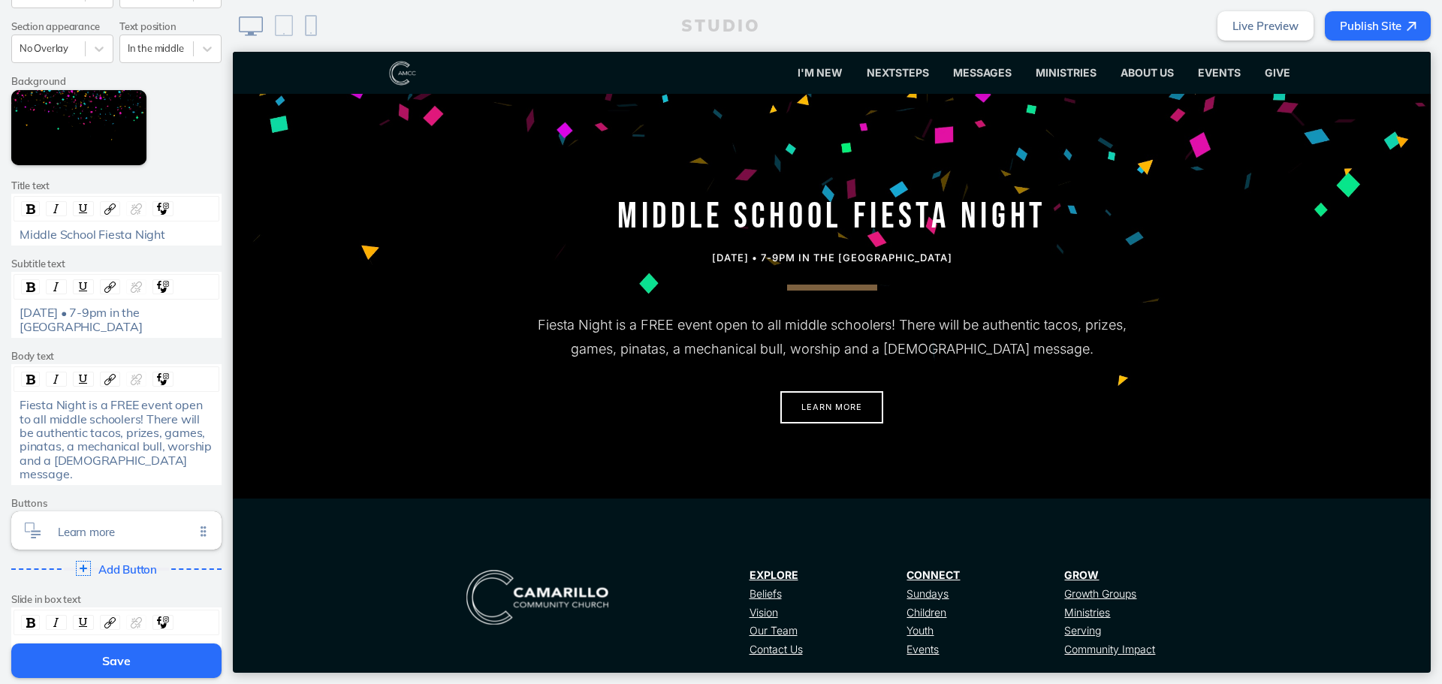
scroll to position [225, 0]
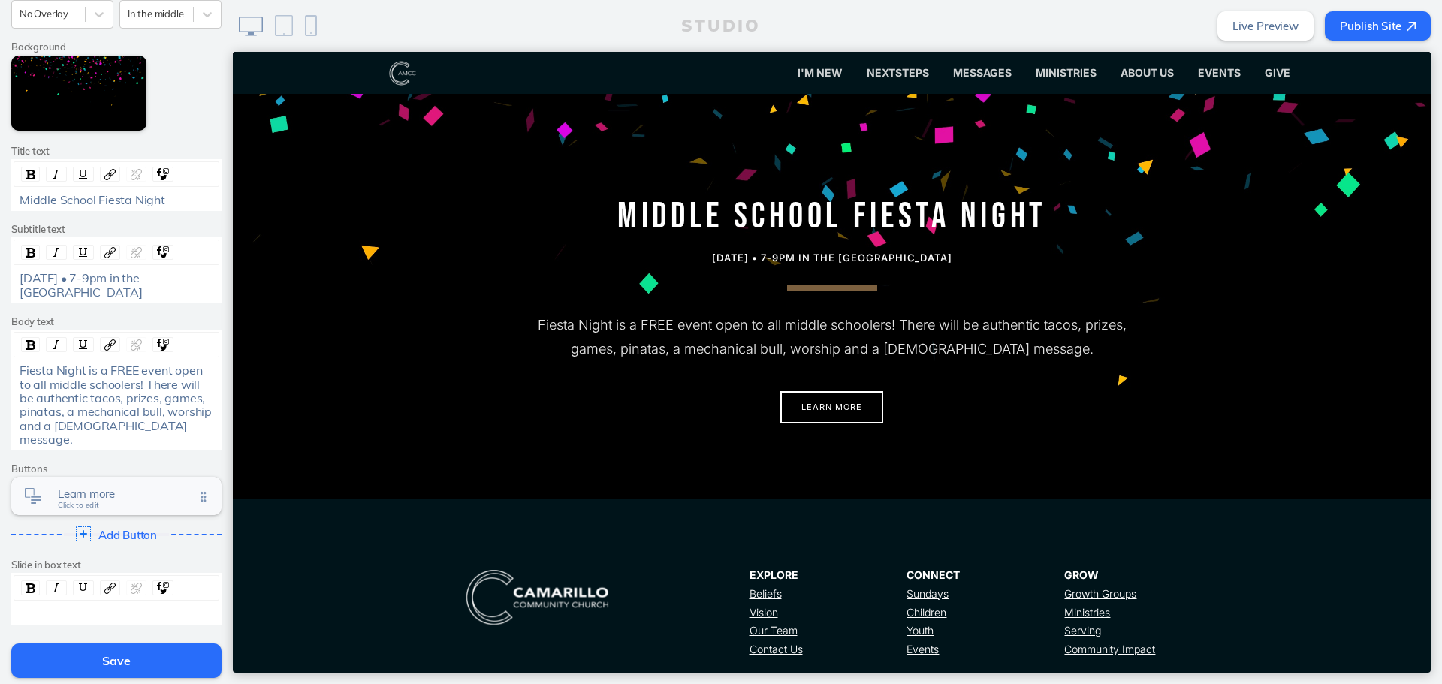
click at [127, 487] on span "Learn more" at bounding box center [126, 493] width 137 height 13
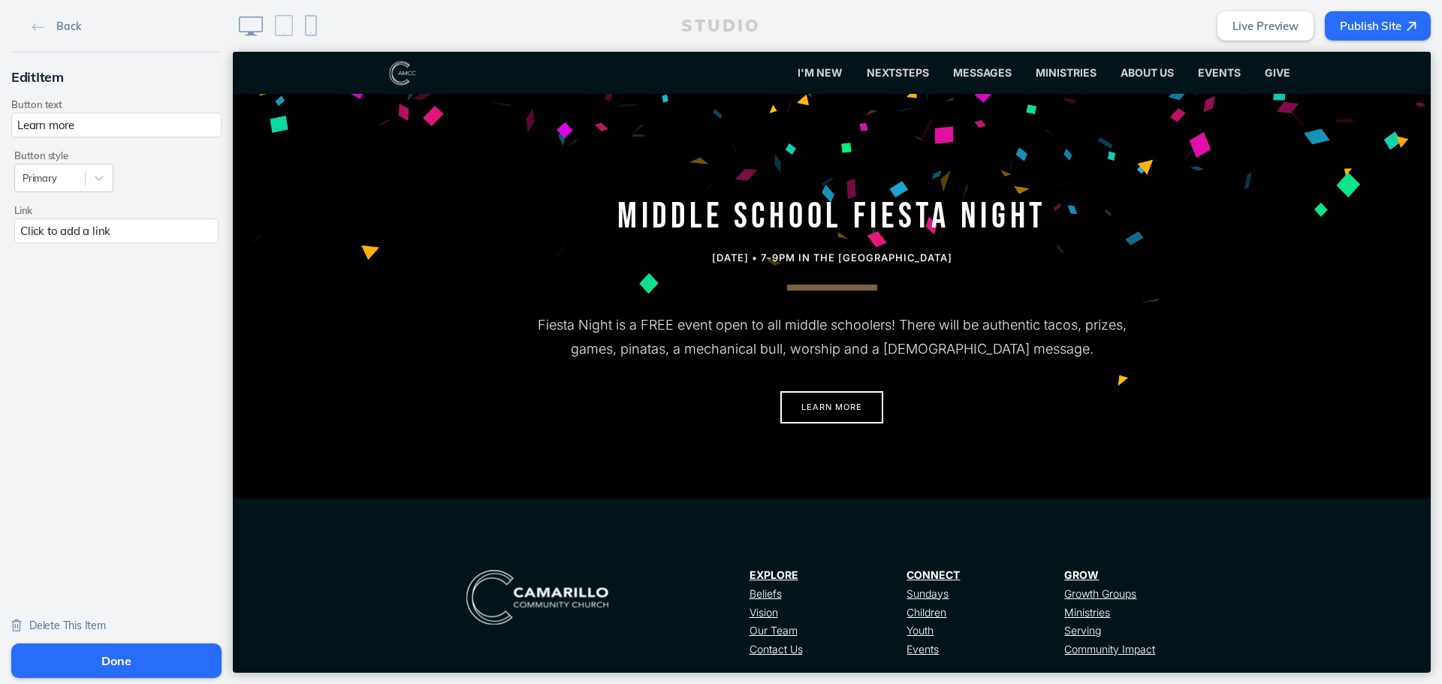
click at [107, 234] on div "Click to add a link" at bounding box center [116, 230] width 204 height 25
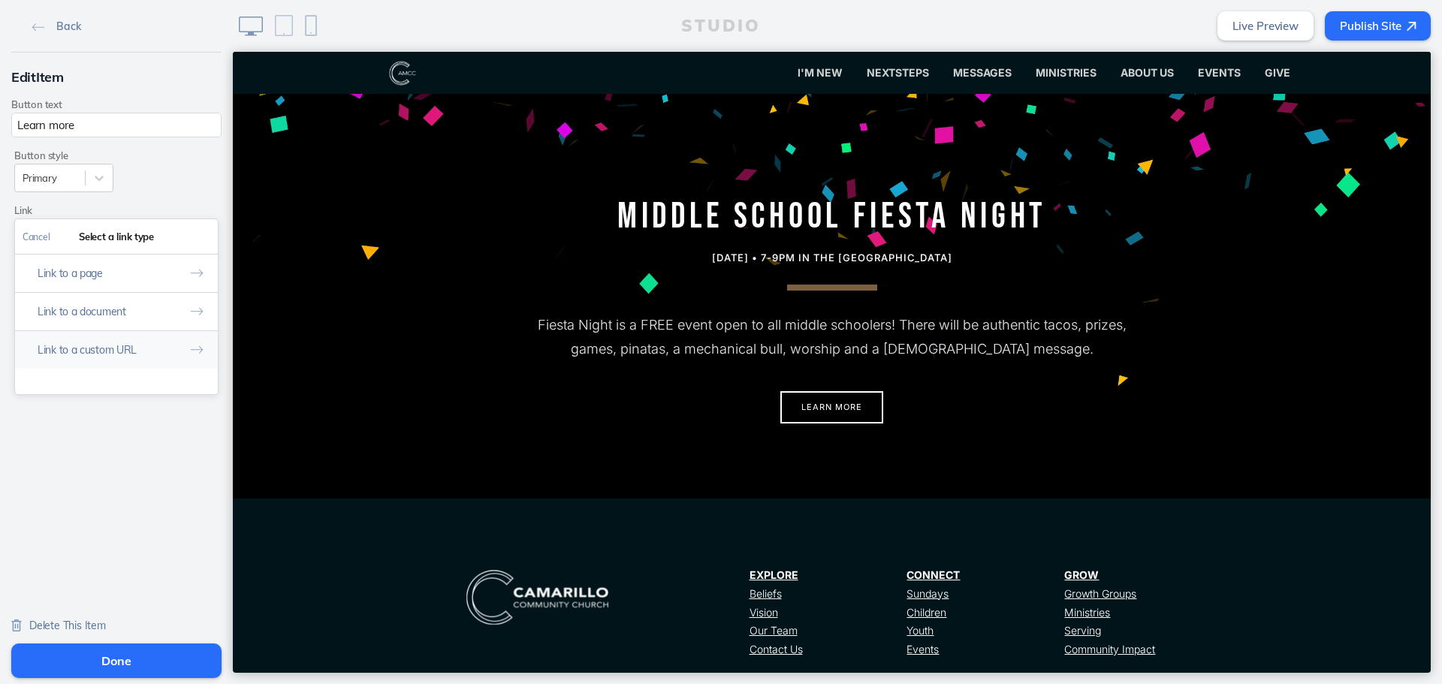
click at [102, 344] on button "Link to a custom URL" at bounding box center [116, 349] width 203 height 38
click at [96, 305] on input "text" at bounding box center [117, 300] width 188 height 25
type input "mailto:info@camcc.net"
click at [196, 235] on button "Done" at bounding box center [199, 237] width 37 height 34
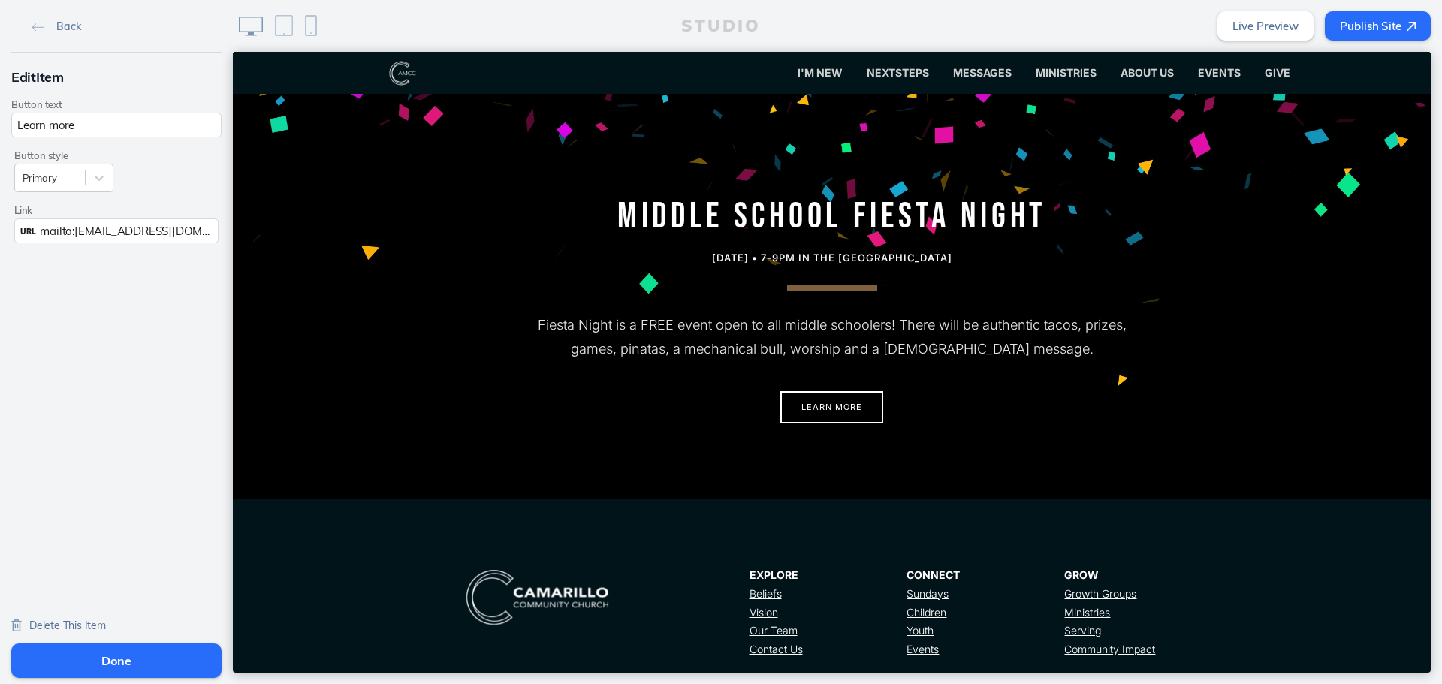
drag, startPoint x: 119, startPoint y: 128, endPoint x: -246, endPoint y: 129, distance: 364.2
click at [0, 129] on html "Back Edit Item Button text Learn more Button style Primary Link URL mailto:info…" at bounding box center [721, 342] width 1442 height 684
type input "Questions? Contact us"
click at [133, 658] on button "Done" at bounding box center [116, 660] width 210 height 35
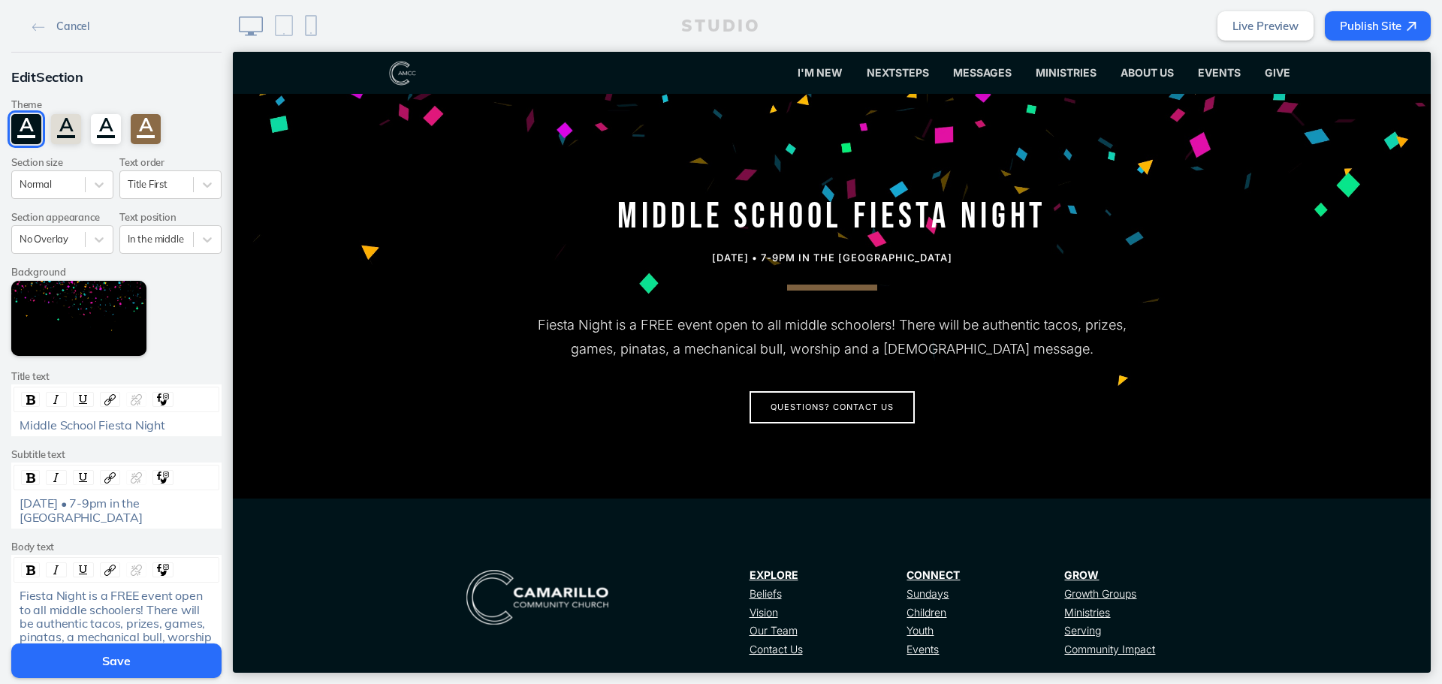
click at [133, 658] on button "Save" at bounding box center [116, 660] width 210 height 35
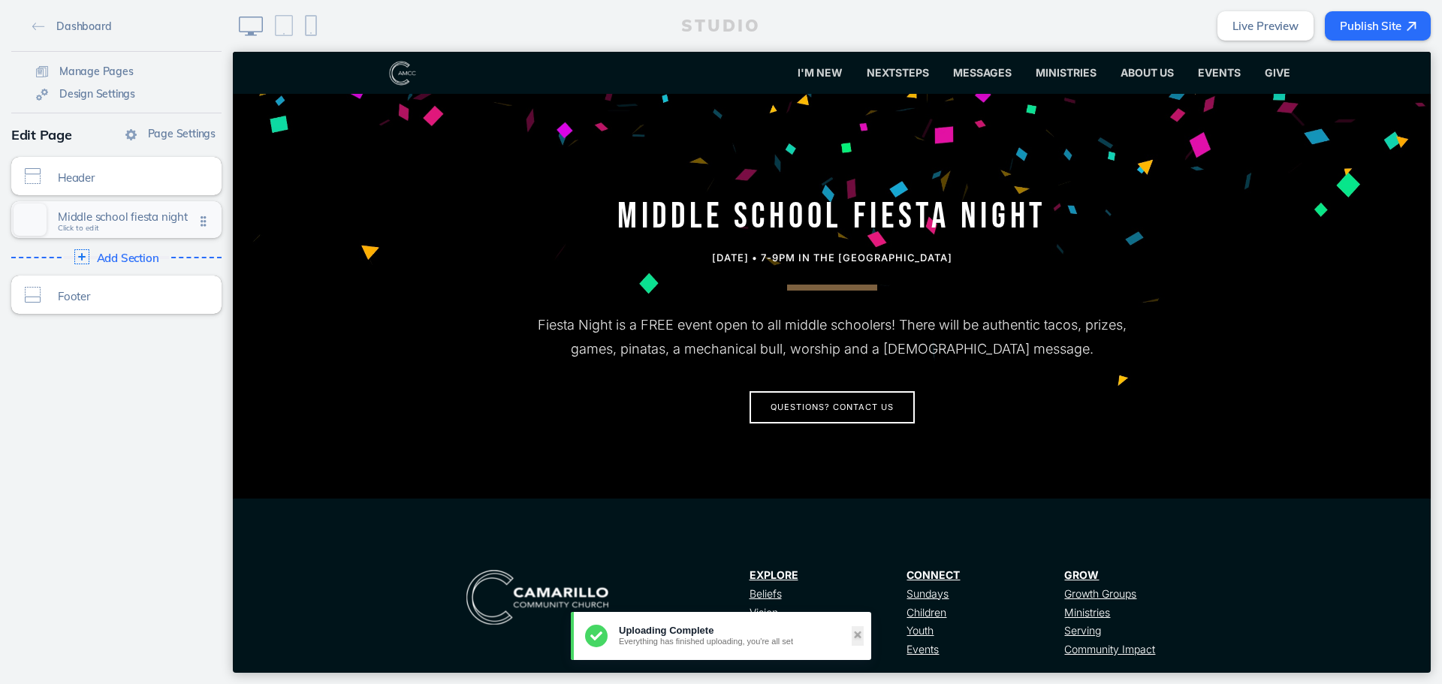
click at [87, 210] on span "Middle school fiesta night" at bounding box center [126, 216] width 137 height 13
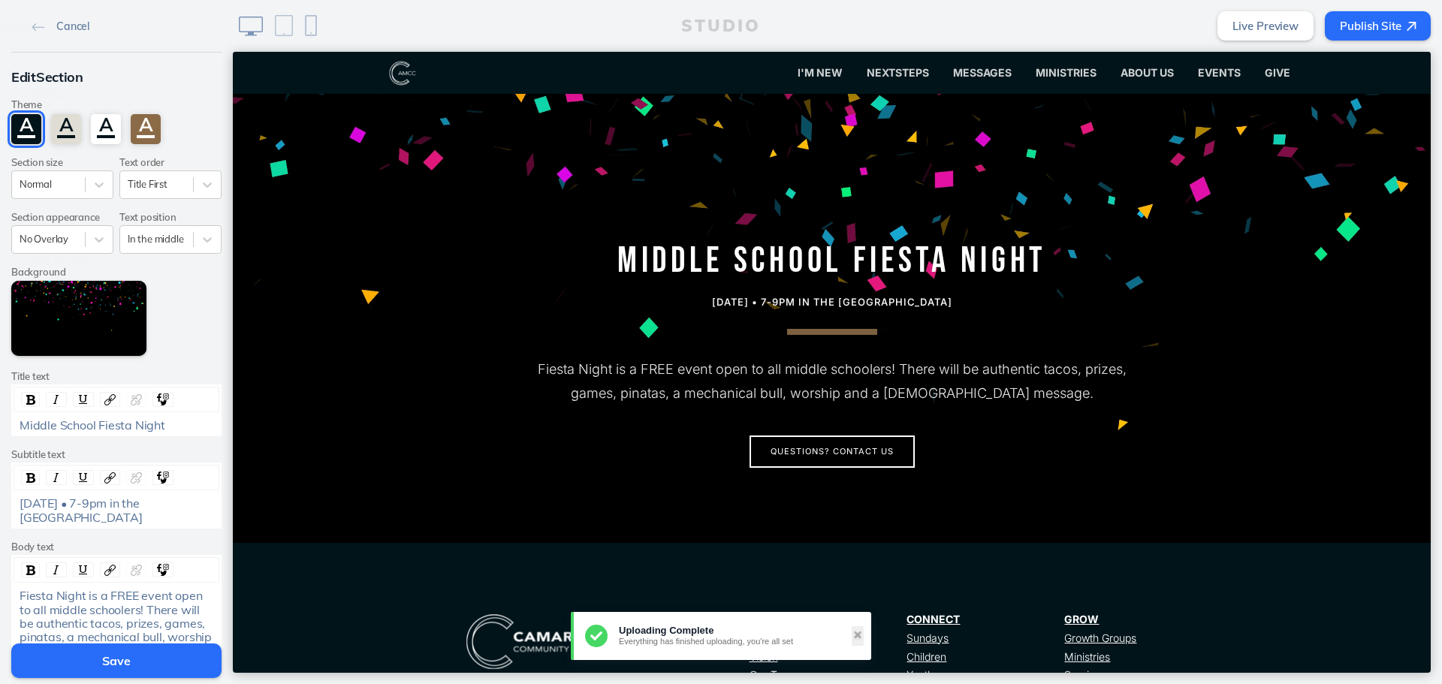
scroll to position [30, 0]
drag, startPoint x: 132, startPoint y: 590, endPoint x: 106, endPoint y: 590, distance: 26.3
click at [106, 590] on span "Fiesta Night is a FREE event open to all middle schoolers! There will be authen…" at bounding box center [117, 630] width 195 height 84
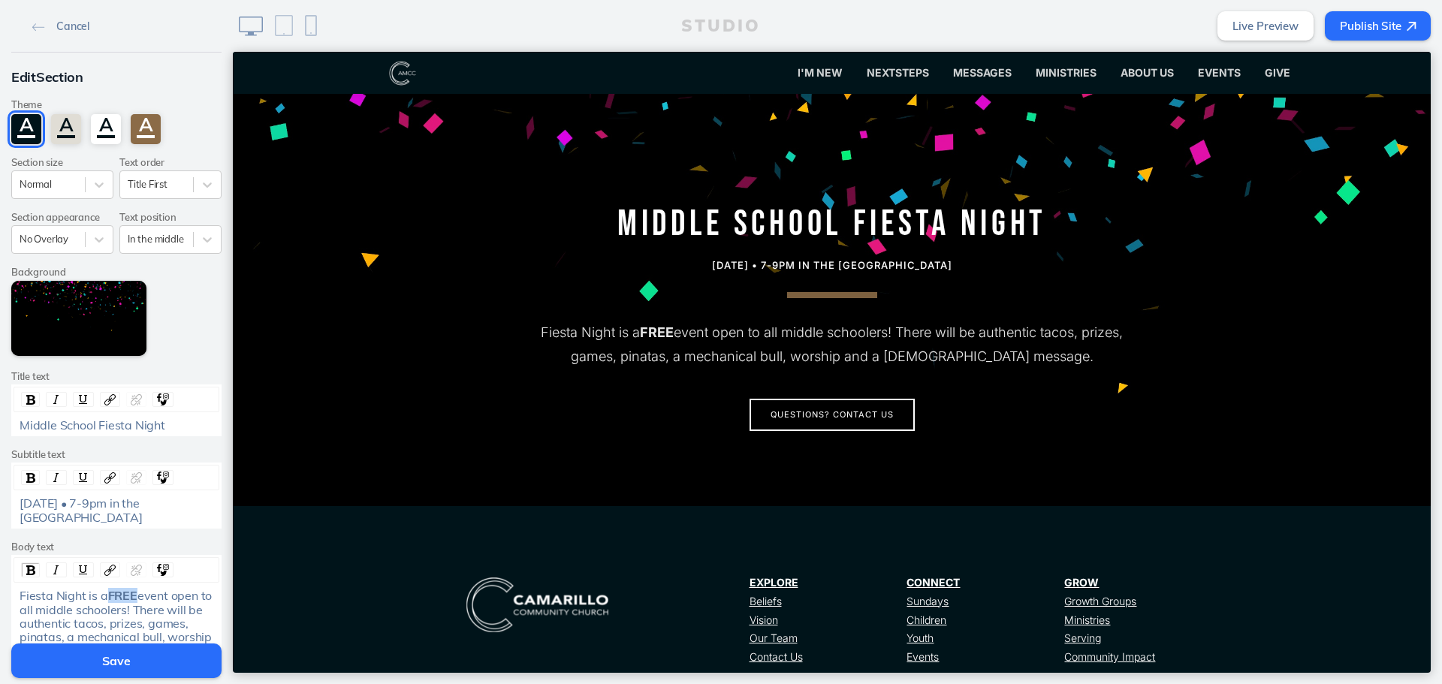
scroll to position [105, 0]
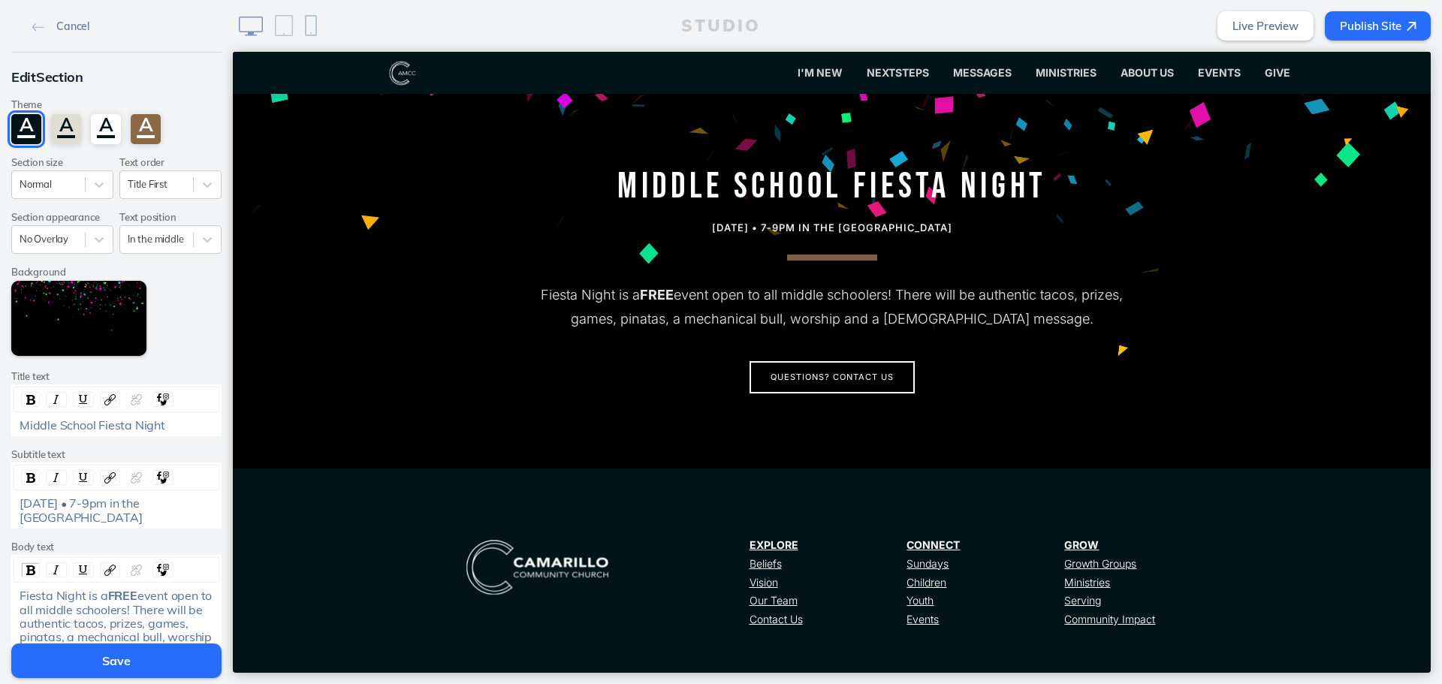
click at [169, 664] on button "Save" at bounding box center [116, 660] width 210 height 35
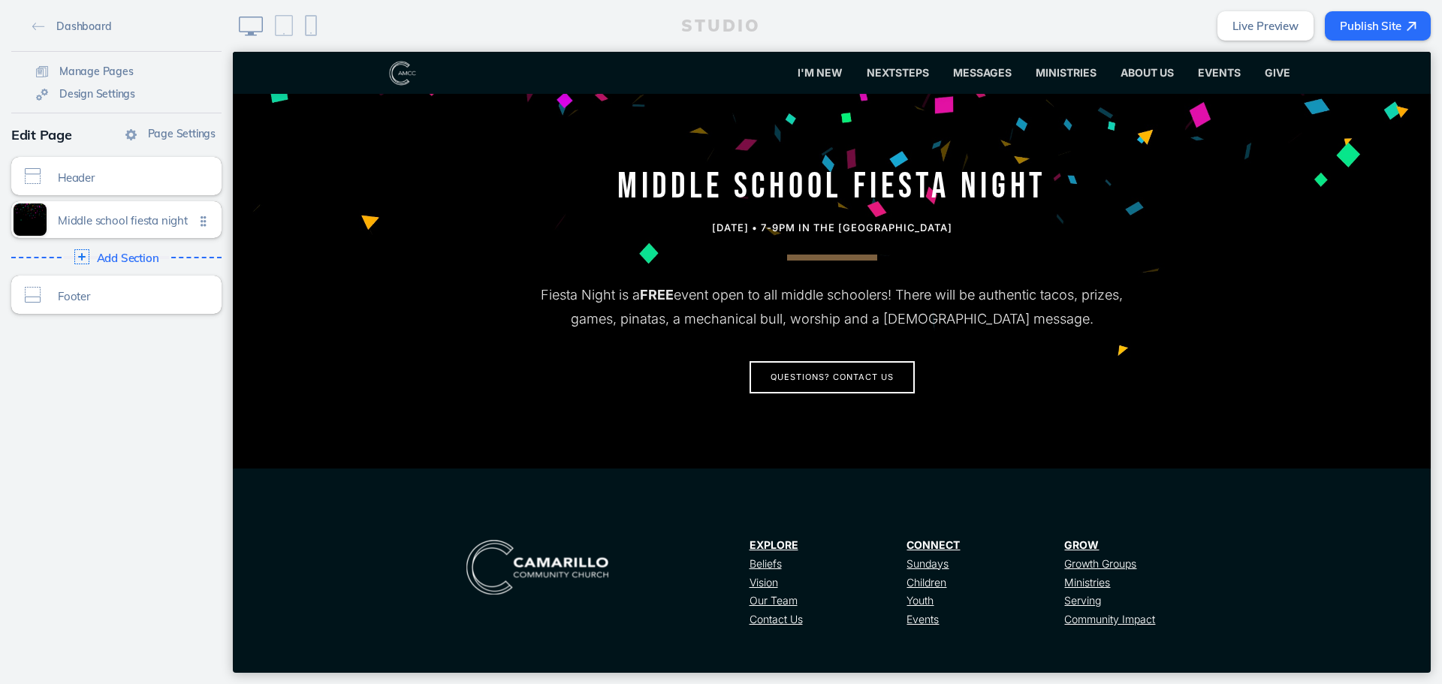
click at [1348, 28] on button "Publish Site" at bounding box center [1377, 25] width 106 height 29
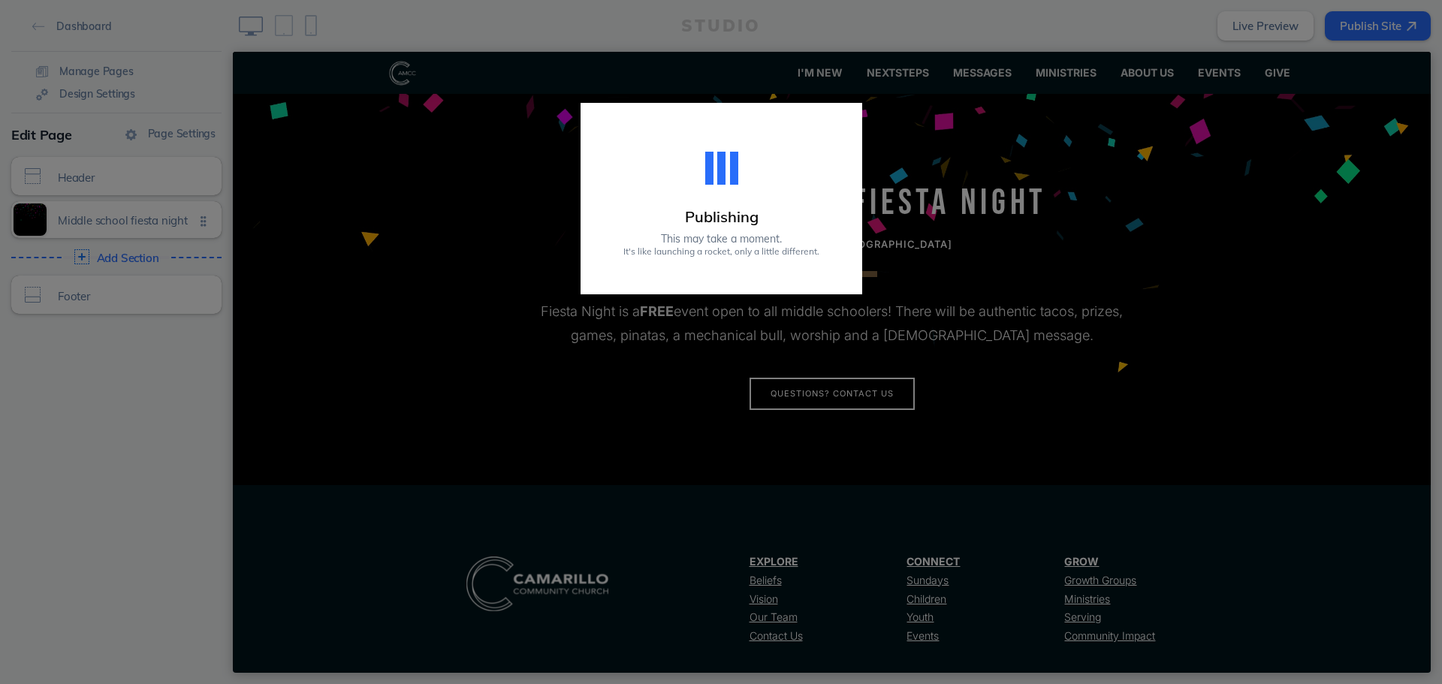
scroll to position [0, 0]
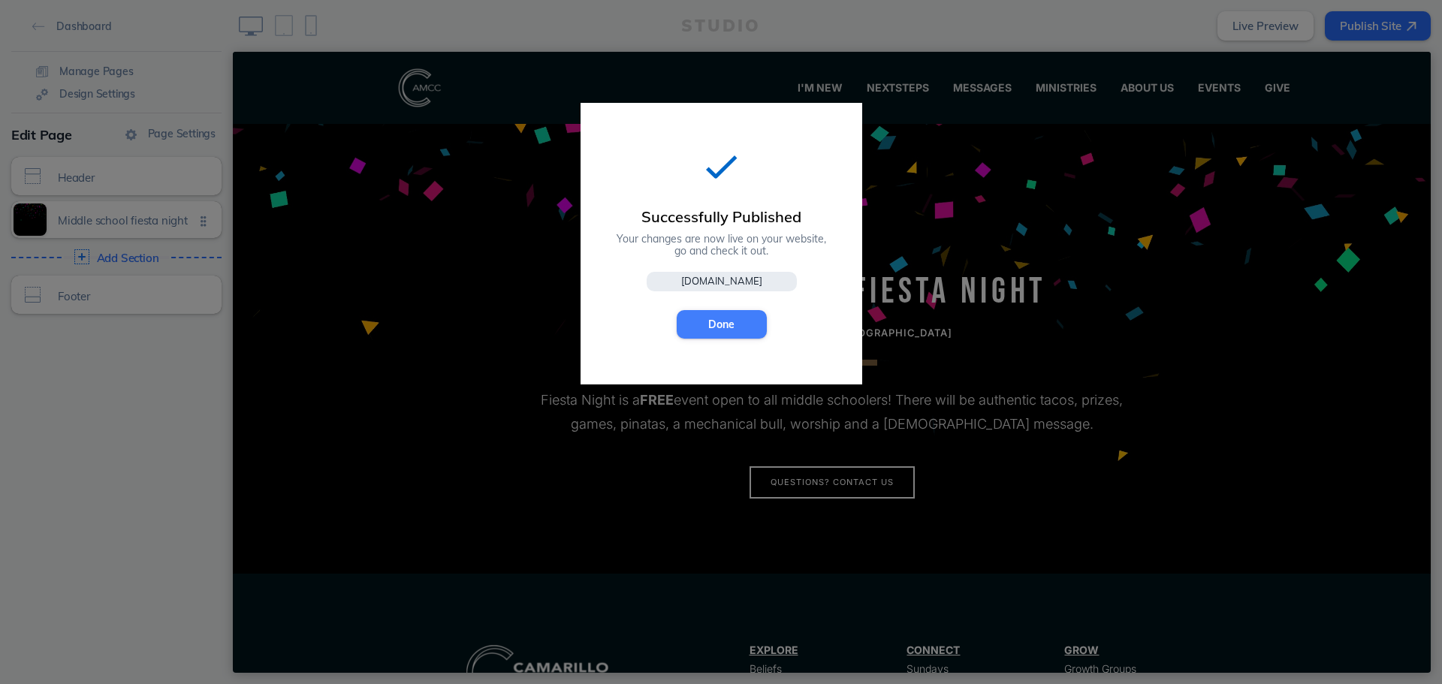
click at [728, 329] on button "Done" at bounding box center [722, 324] width 90 height 29
